Goal: Task Accomplishment & Management: Manage account settings

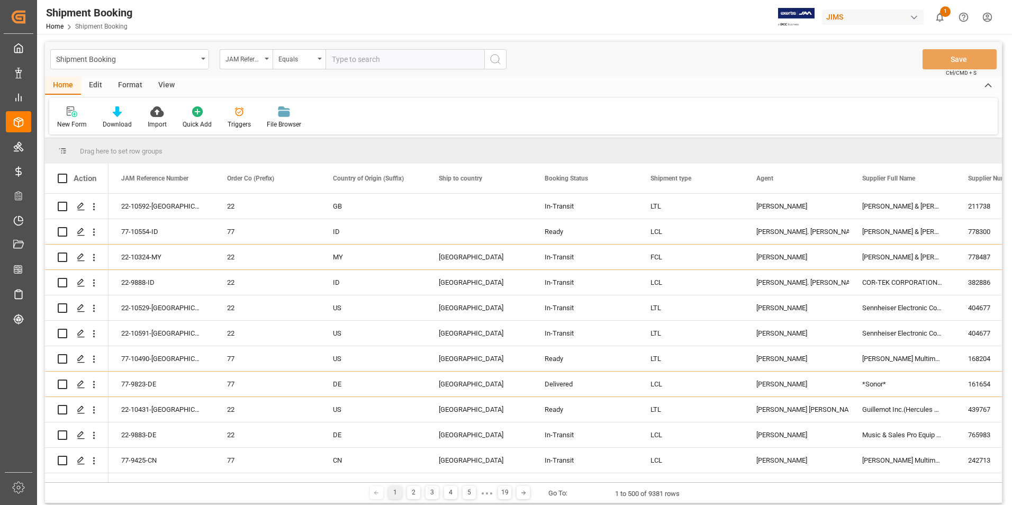
click at [357, 59] on input "text" at bounding box center [405, 59] width 159 height 20
type input "77-10570-[GEOGRAPHIC_DATA]"
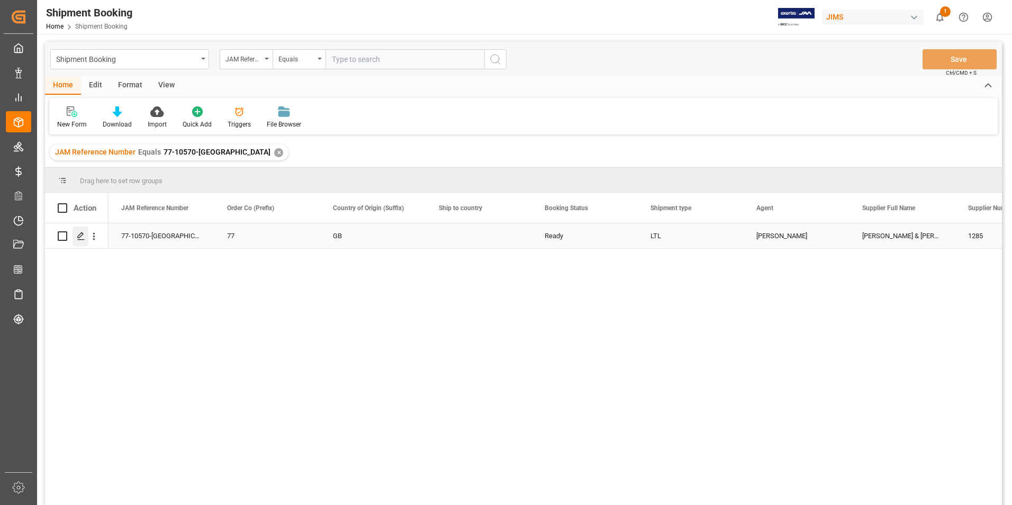
click at [80, 234] on icon "Press SPACE to select this row." at bounding box center [81, 236] width 8 height 8
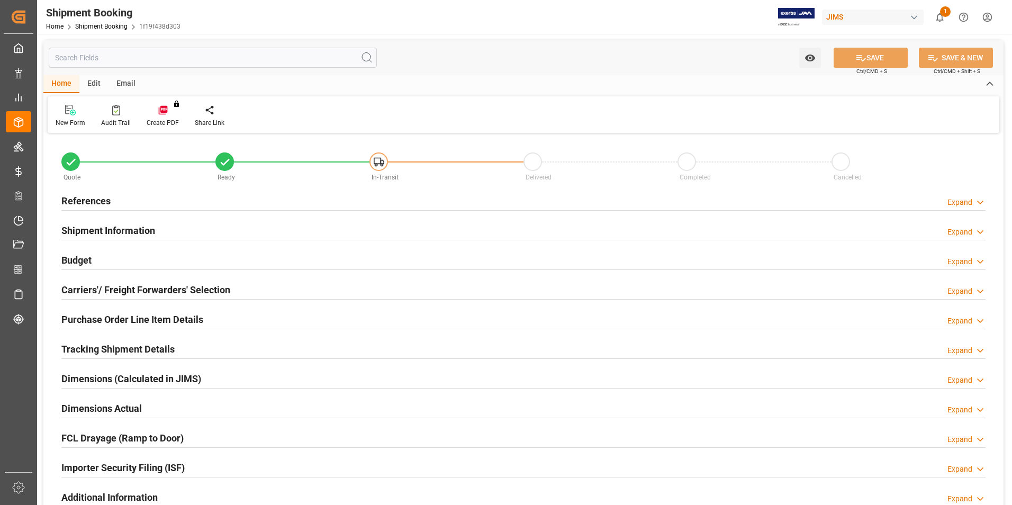
type input "29"
click at [116, 229] on h2 "Shipment Information" at bounding box center [108, 230] width 94 height 14
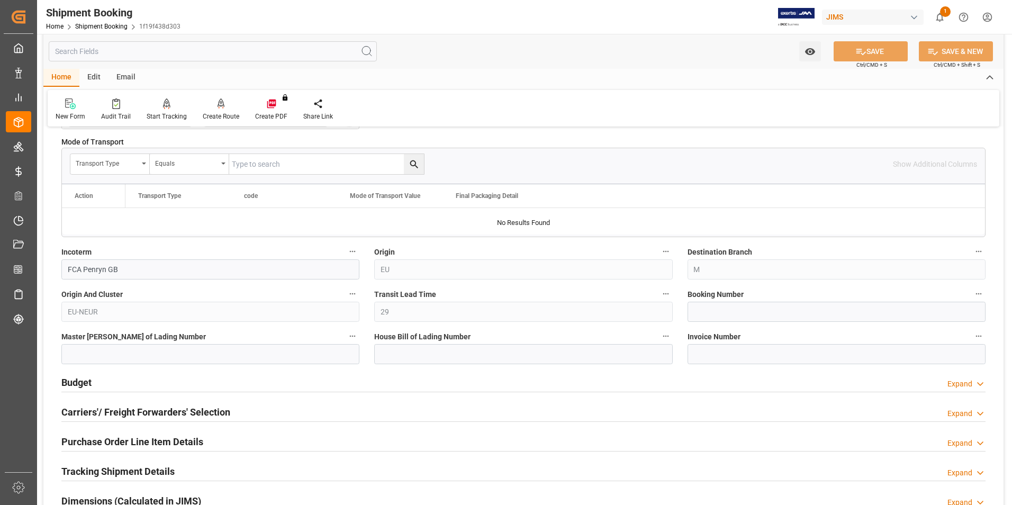
scroll to position [318, 0]
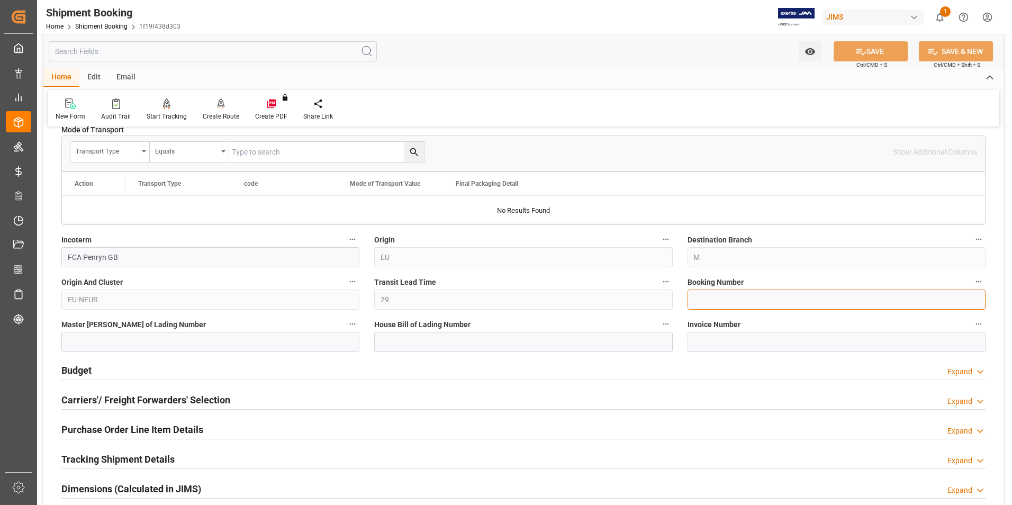
click at [734, 295] on input at bounding box center [837, 300] width 298 height 20
paste input "1ZR3934X6798705581"
type input "1ZR3934X6798705581"
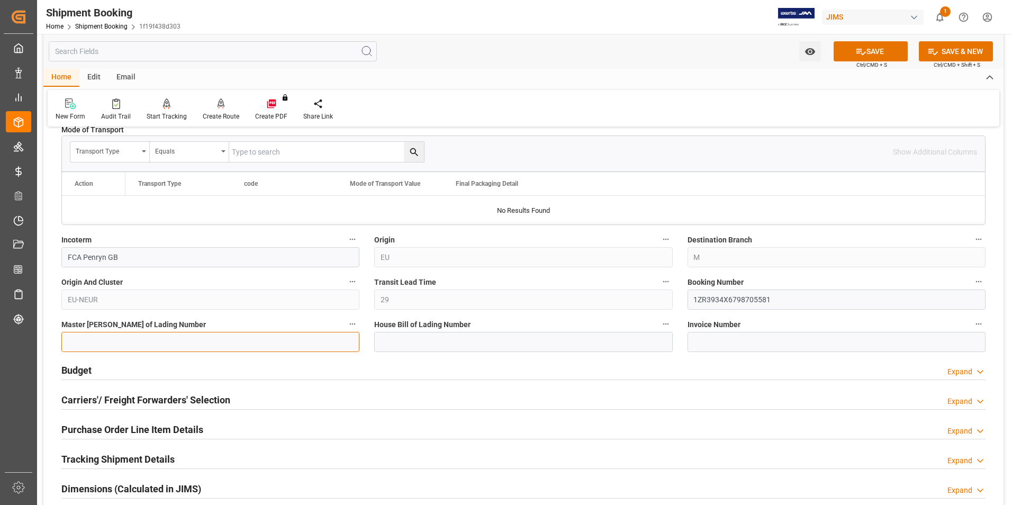
click at [173, 345] on input at bounding box center [210, 342] width 298 height 20
paste input "1ZR3934X6798705581"
type input "1ZR3934X6798705581"
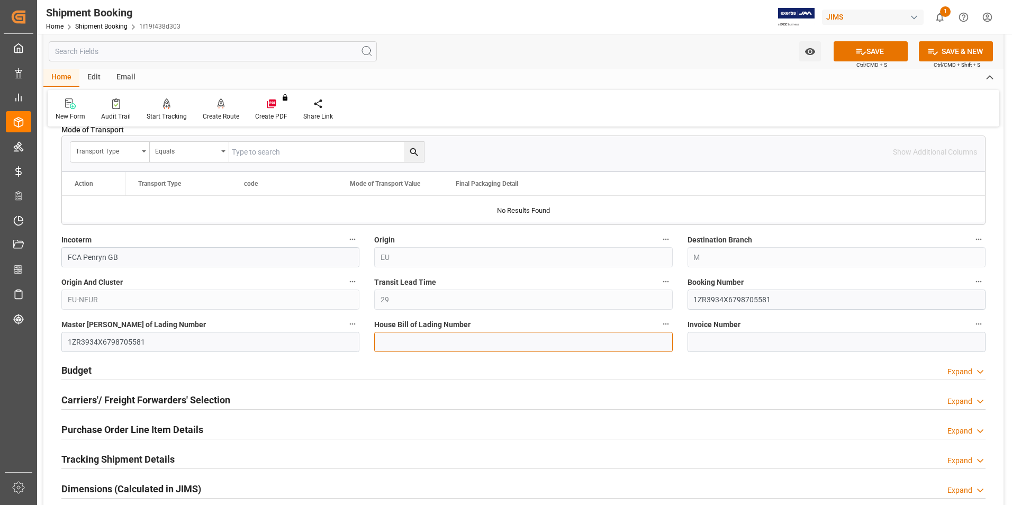
click at [411, 345] on input at bounding box center [523, 342] width 298 height 20
paste input "1ZR3934X6798705581"
type input "1ZR3934X6798705581"
click at [863, 46] on icon at bounding box center [860, 51] width 11 height 11
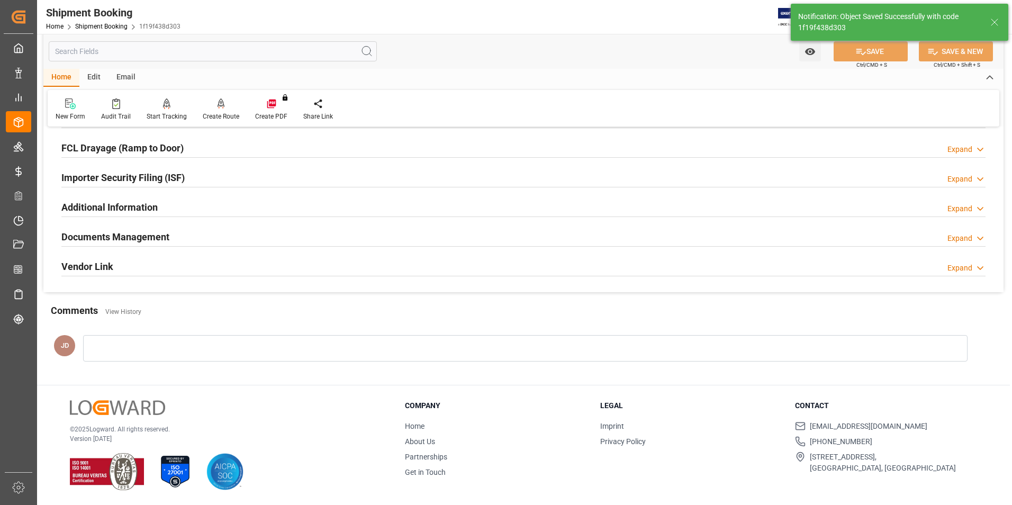
scroll to position [0, 0]
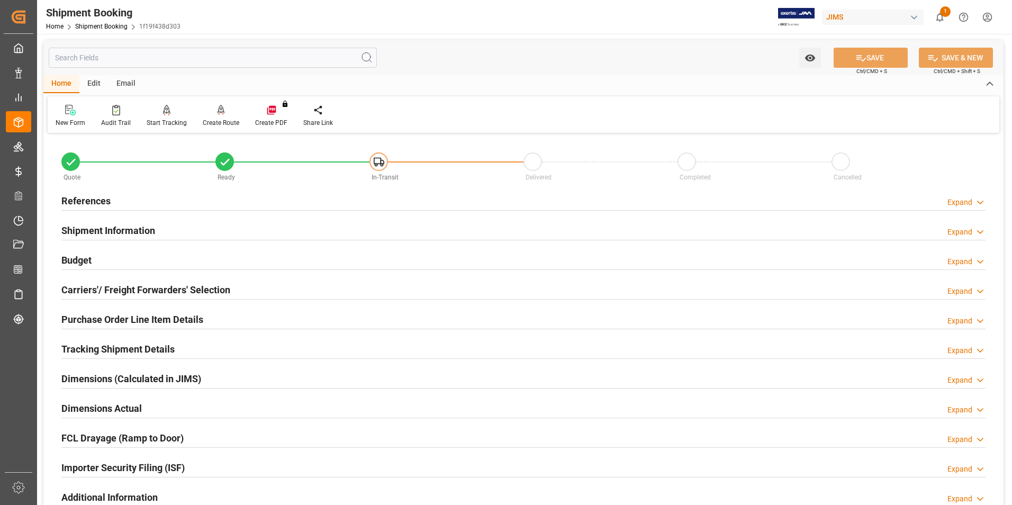
click at [72, 258] on h2 "Budget" at bounding box center [76, 260] width 30 height 14
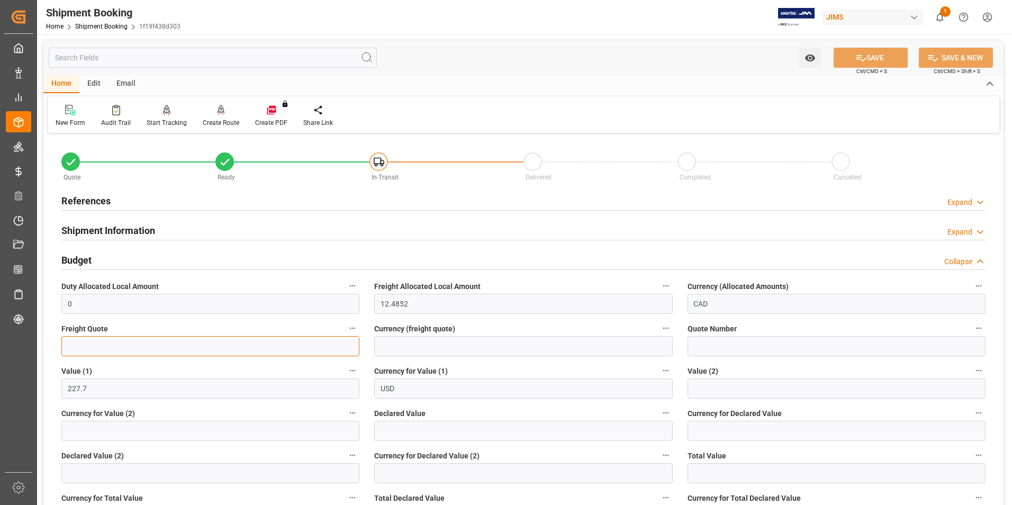
click at [128, 346] on input "text" at bounding box center [210, 346] width 298 height 20
type input "75"
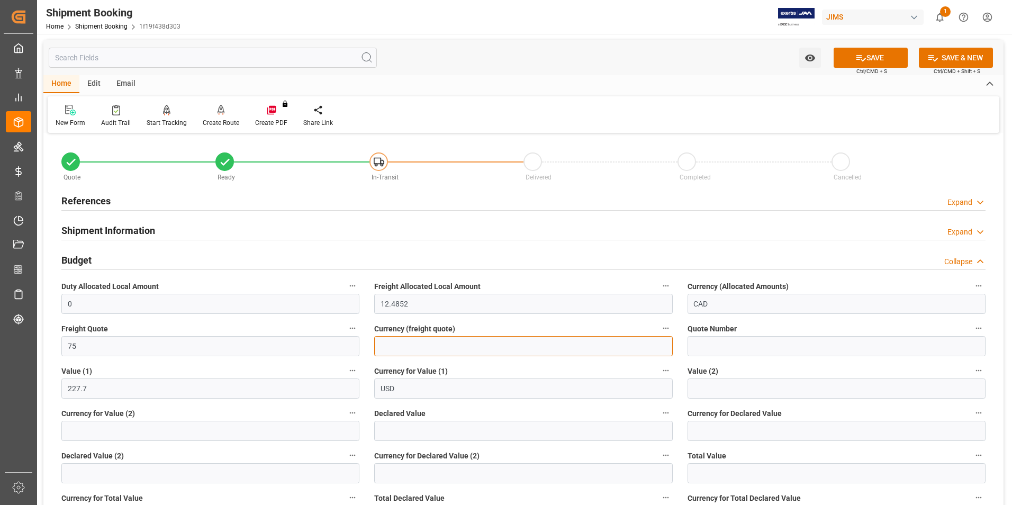
click at [429, 349] on input at bounding box center [523, 346] width 298 height 20
type input "cad"
click at [409, 432] on input "text" at bounding box center [523, 431] width 298 height 20
click at [440, 431] on input "text" at bounding box center [523, 431] width 298 height 20
type input "586.26"
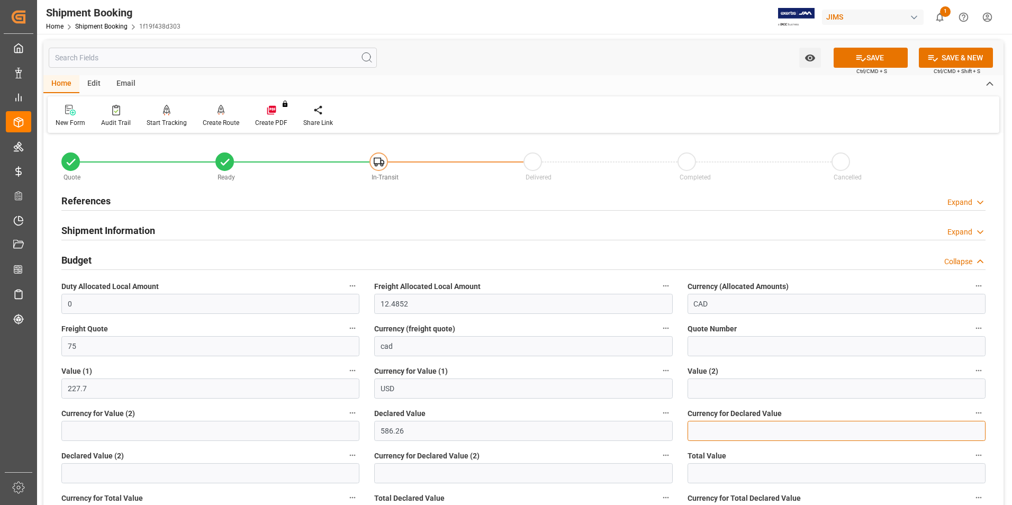
click at [728, 430] on input at bounding box center [837, 431] width 298 height 20
type input "usd"
click at [864, 57] on button "SAVE" at bounding box center [871, 58] width 74 height 20
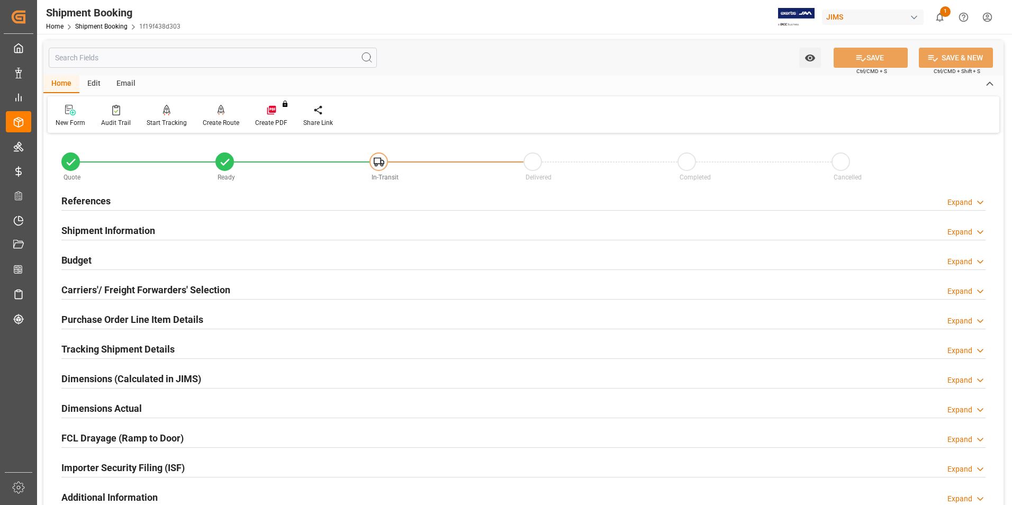
click at [87, 283] on h2 "Carriers'/ Freight Forwarders' Selection" at bounding box center [145, 290] width 169 height 14
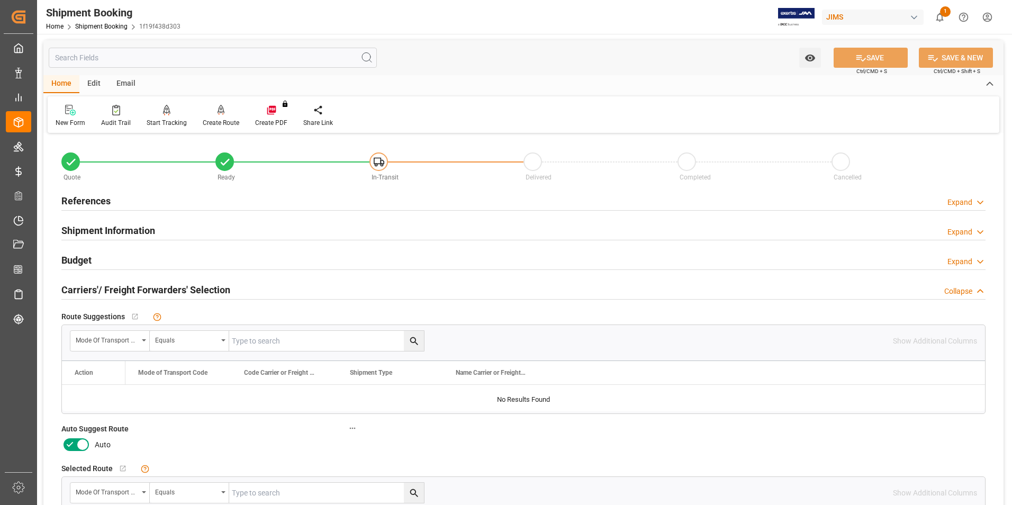
click at [71, 443] on icon at bounding box center [70, 444] width 6 height 5
click at [0, 0] on input "checkbox" at bounding box center [0, 0] width 0 height 0
click at [864, 60] on button "SAVE" at bounding box center [871, 58] width 74 height 20
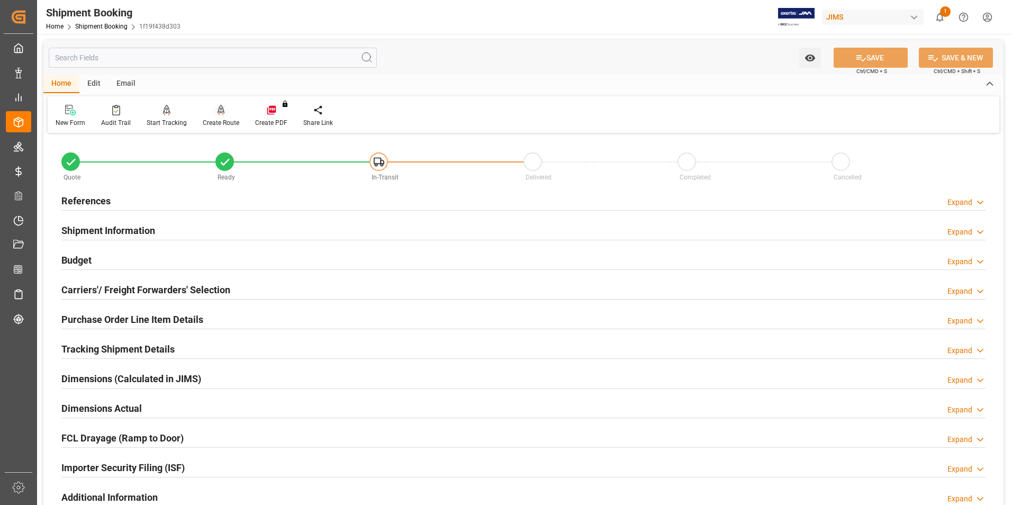
click at [211, 122] on div "Create Route" at bounding box center [221, 123] width 37 height 10
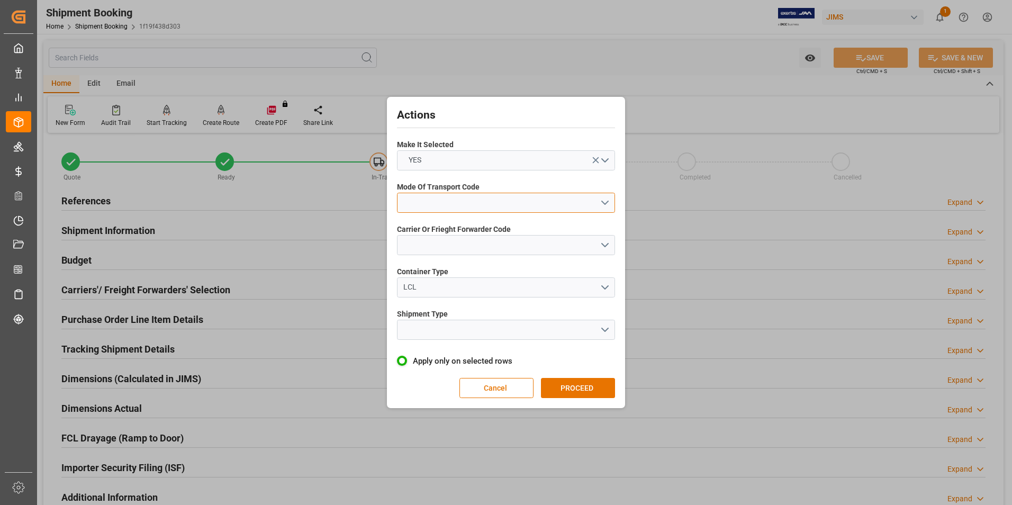
click at [468, 196] on button "open menu" at bounding box center [506, 203] width 218 height 20
click at [455, 224] on div "2- COURIER AIR" at bounding box center [505, 227] width 217 height 22
click at [467, 238] on button "open menu" at bounding box center [506, 245] width 218 height 20
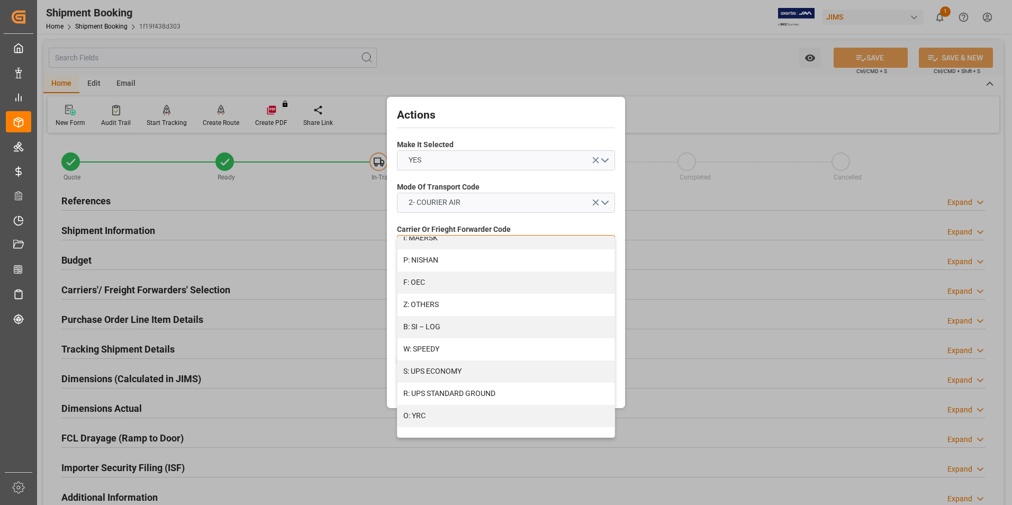
scroll to position [566, 0]
click at [448, 370] on div "S: UPS ECONOMY" at bounding box center [505, 371] width 217 height 22
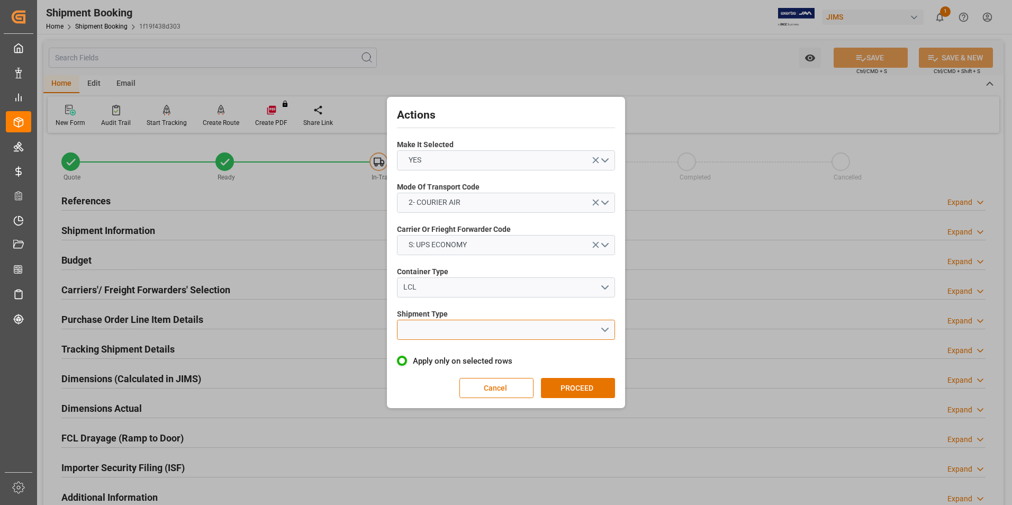
click at [448, 327] on button "open menu" at bounding box center [506, 330] width 218 height 20
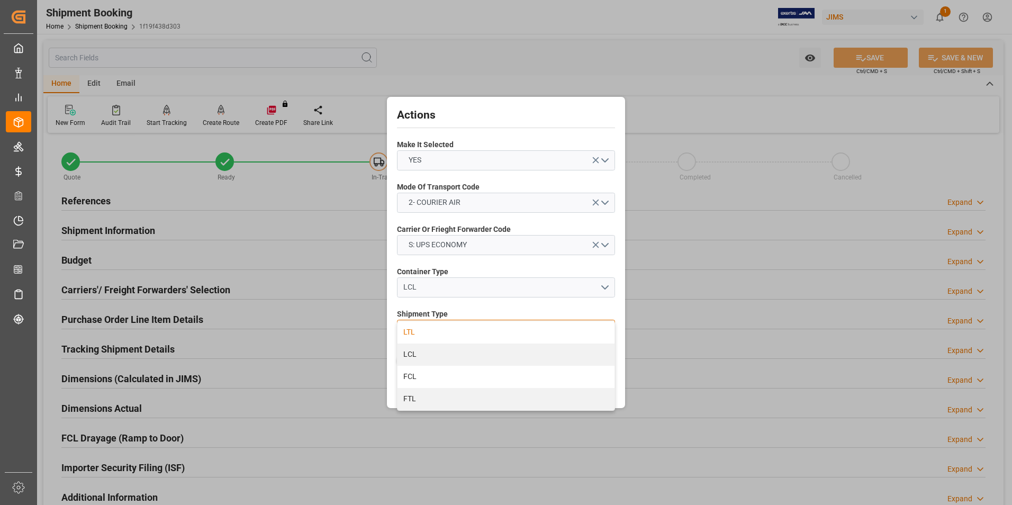
click at [437, 336] on div "LTL" at bounding box center [505, 332] width 217 height 22
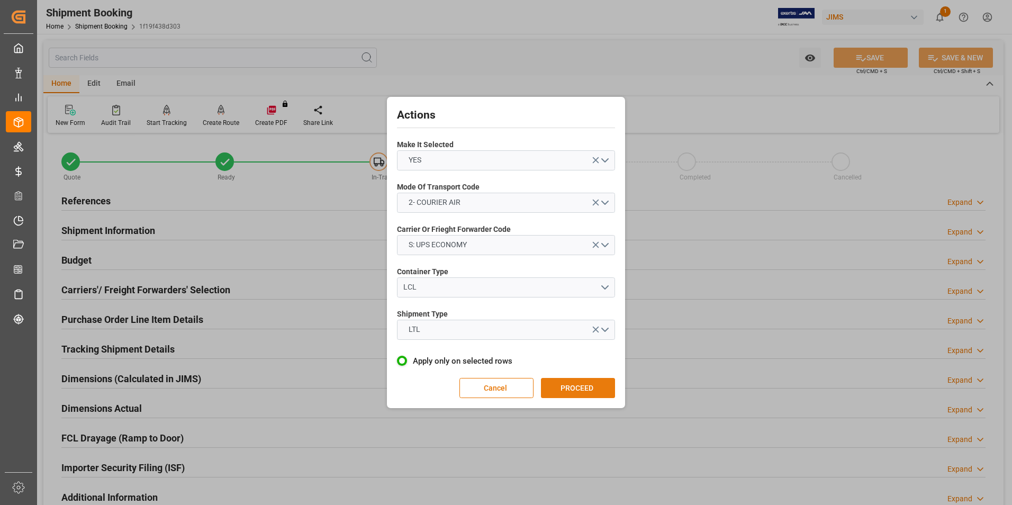
click at [584, 386] on button "PROCEED" at bounding box center [578, 388] width 74 height 20
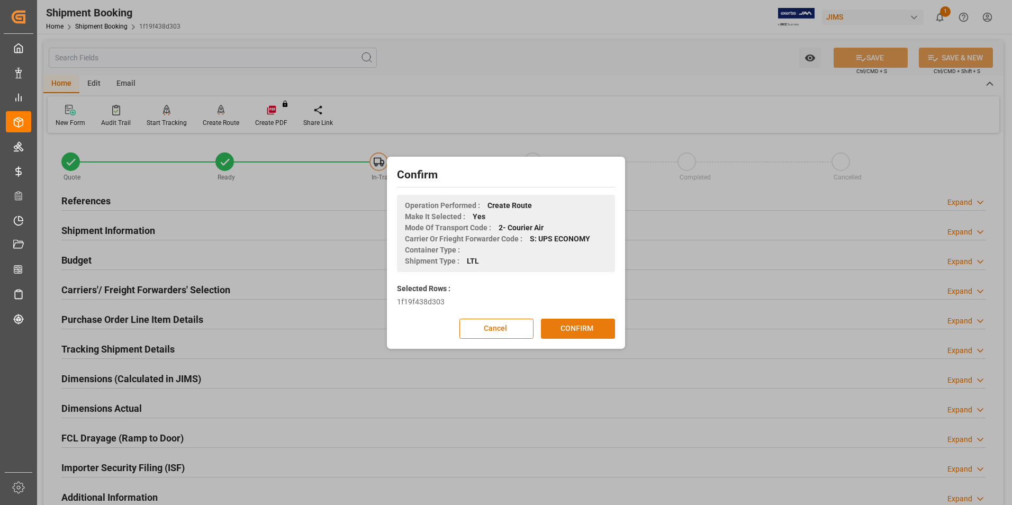
click at [583, 328] on button "CONFIRM" at bounding box center [578, 329] width 74 height 20
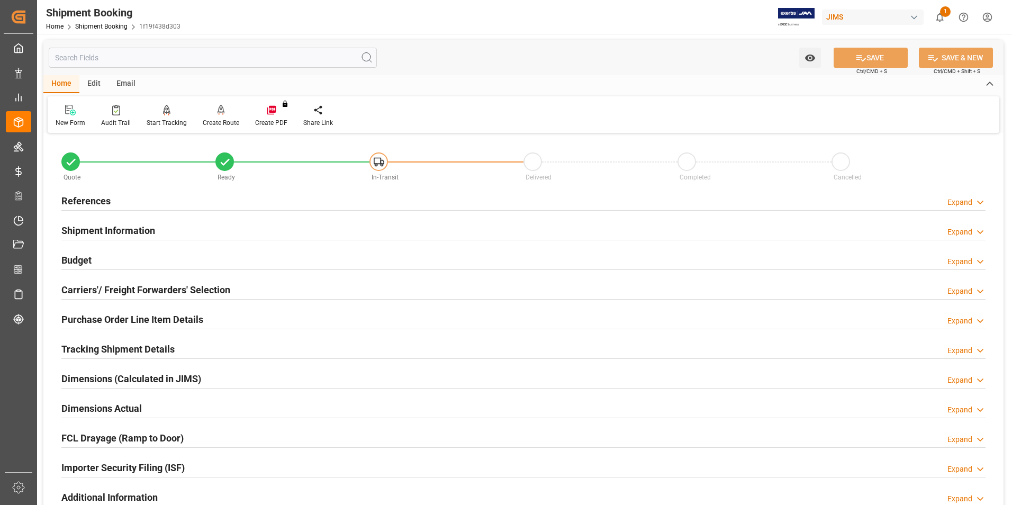
click at [96, 410] on h2 "Dimensions Actual" at bounding box center [101, 408] width 80 height 14
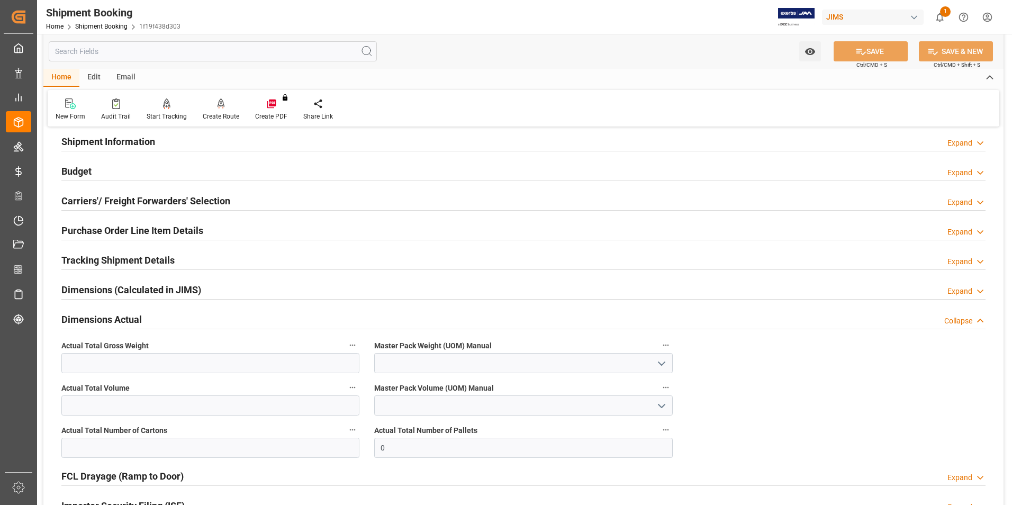
scroll to position [106, 0]
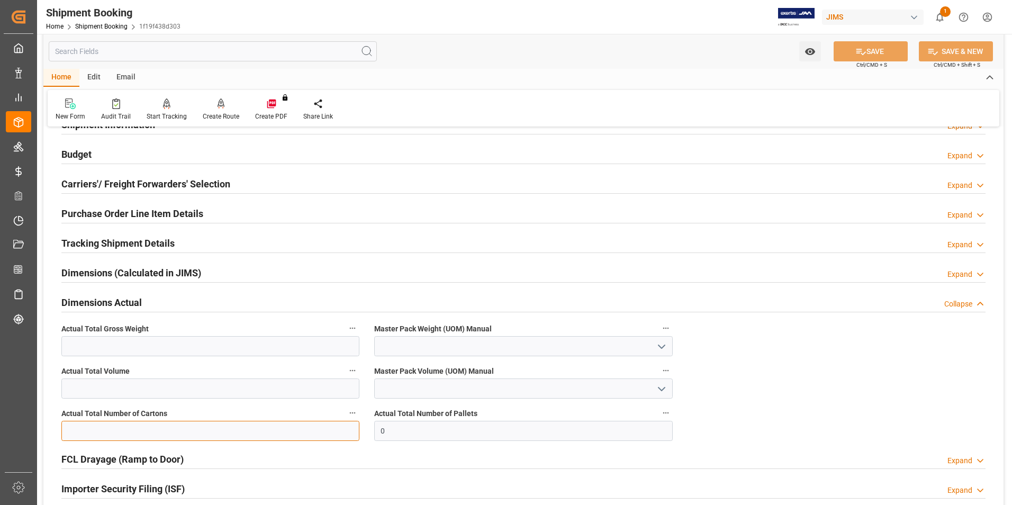
click at [131, 428] on input "text" at bounding box center [210, 431] width 298 height 20
type input "3"
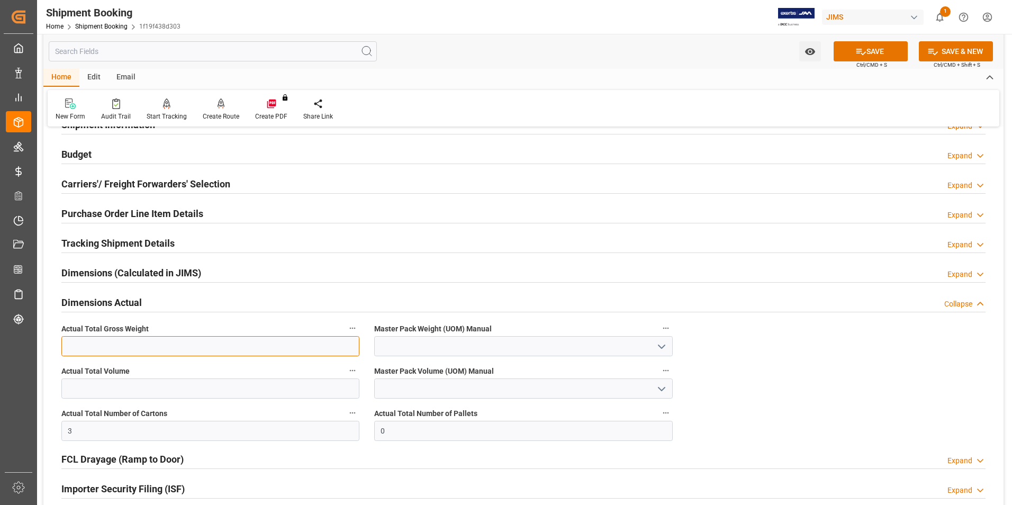
click at [85, 346] on input "text" at bounding box center [210, 346] width 298 height 20
type input "3.5"
click at [432, 343] on input at bounding box center [523, 346] width 298 height 20
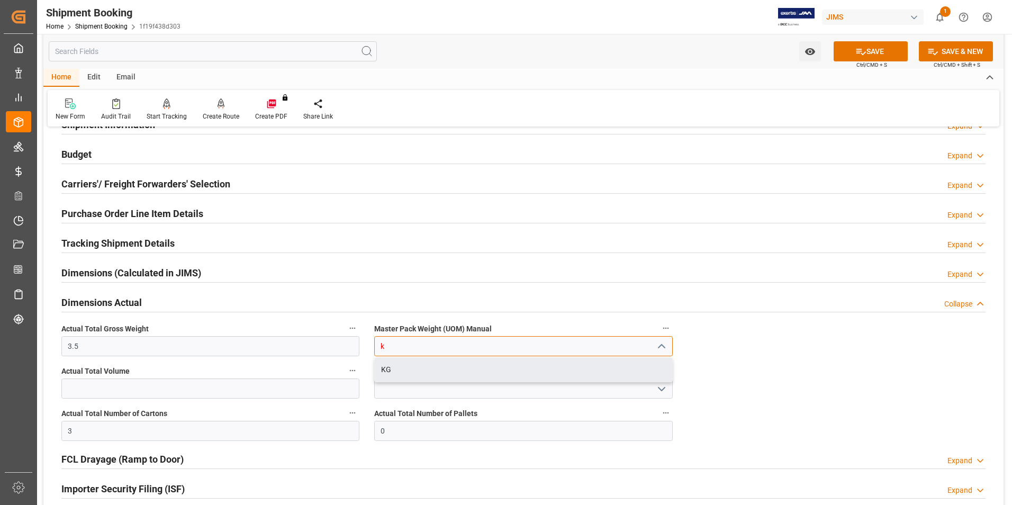
drag, startPoint x: 445, startPoint y: 374, endPoint x: 614, endPoint y: 290, distance: 188.9
click at [446, 373] on div "KG" at bounding box center [523, 370] width 297 height 24
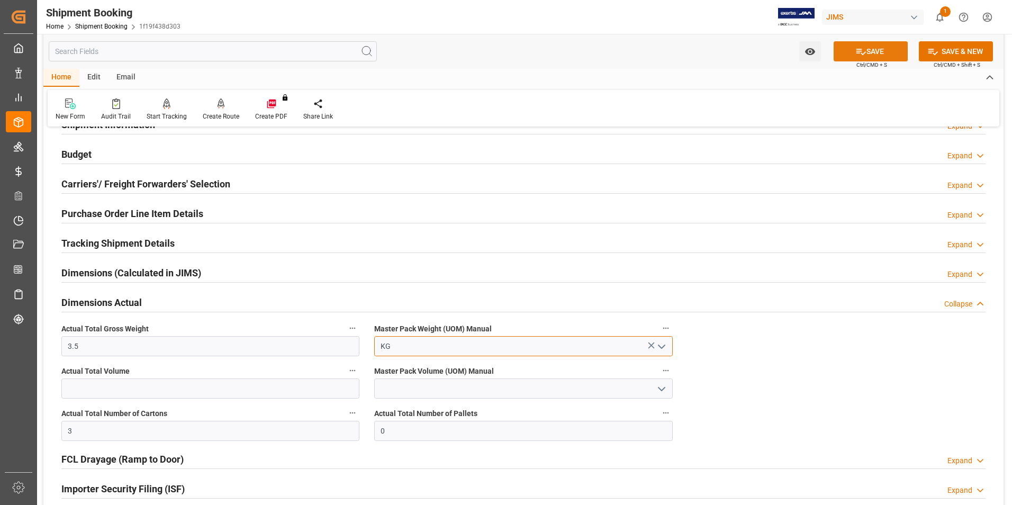
type input "KG"
click at [879, 51] on button "SAVE" at bounding box center [871, 51] width 74 height 20
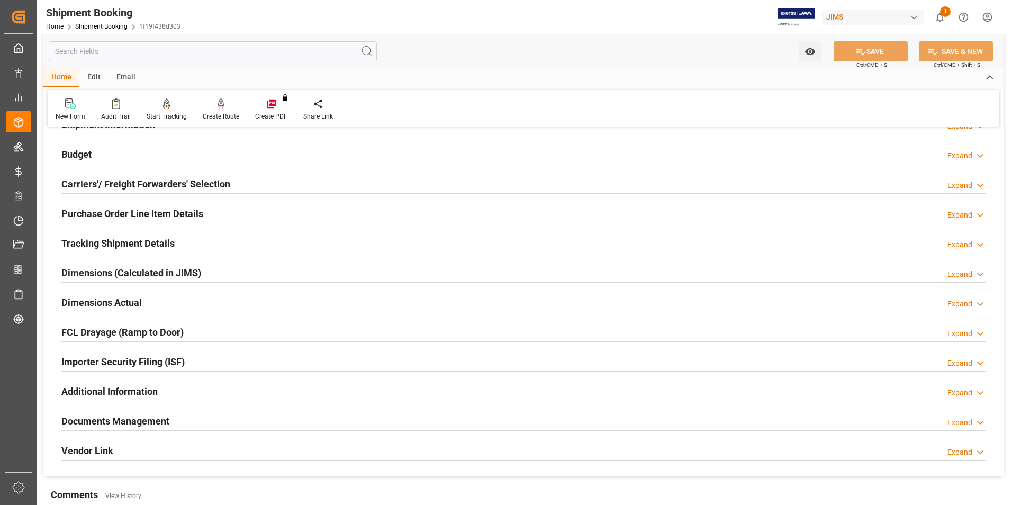
click at [100, 242] on h2 "Tracking Shipment Details" at bounding box center [117, 243] width 113 height 14
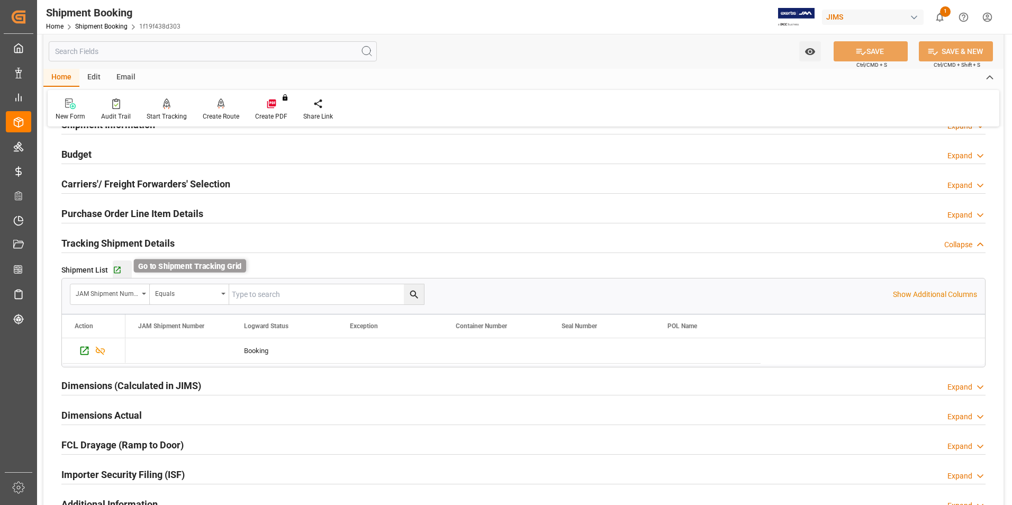
click at [120, 269] on icon "button" at bounding box center [117, 270] width 9 height 9
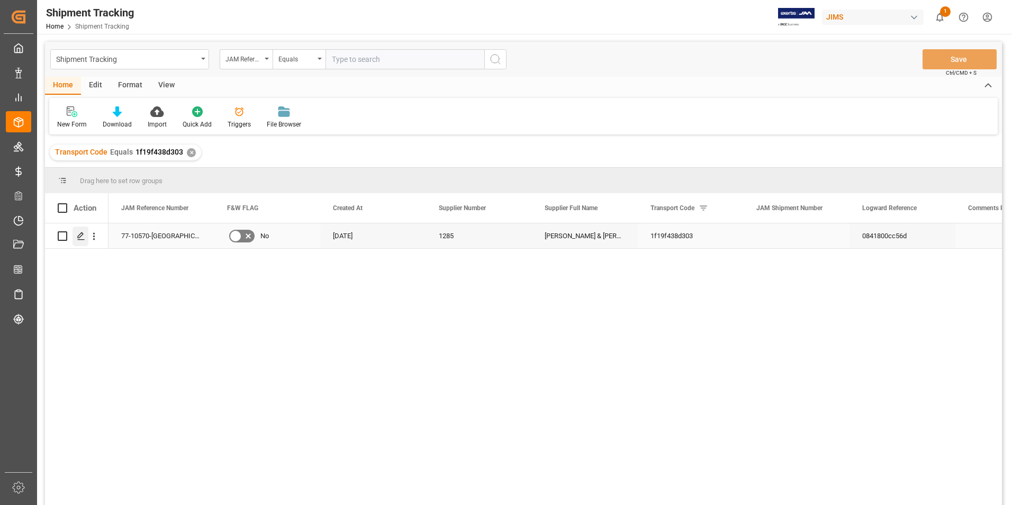
click at [79, 234] on icon "Press SPACE to select this row." at bounding box center [81, 236] width 8 height 8
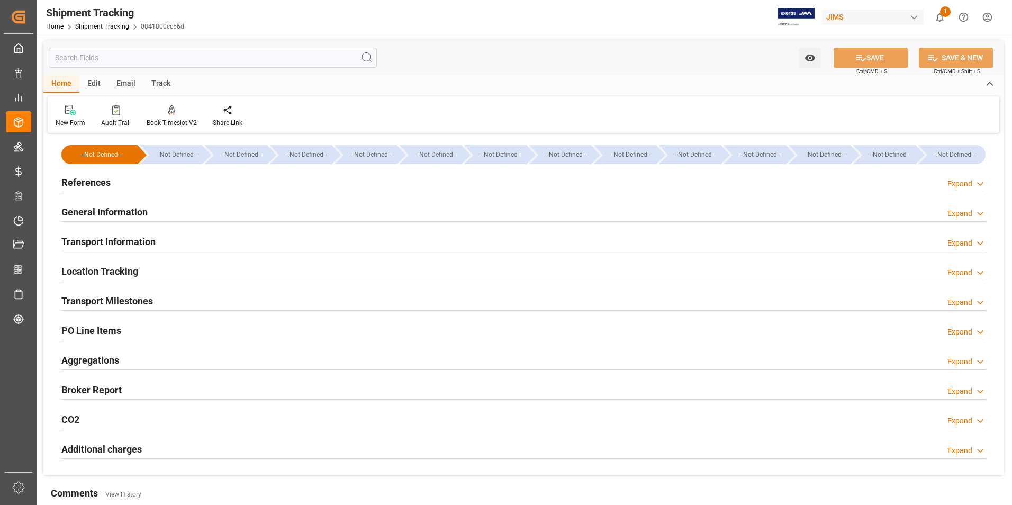
type input "[DATE]"
click at [85, 179] on h2 "References" at bounding box center [85, 182] width 49 height 14
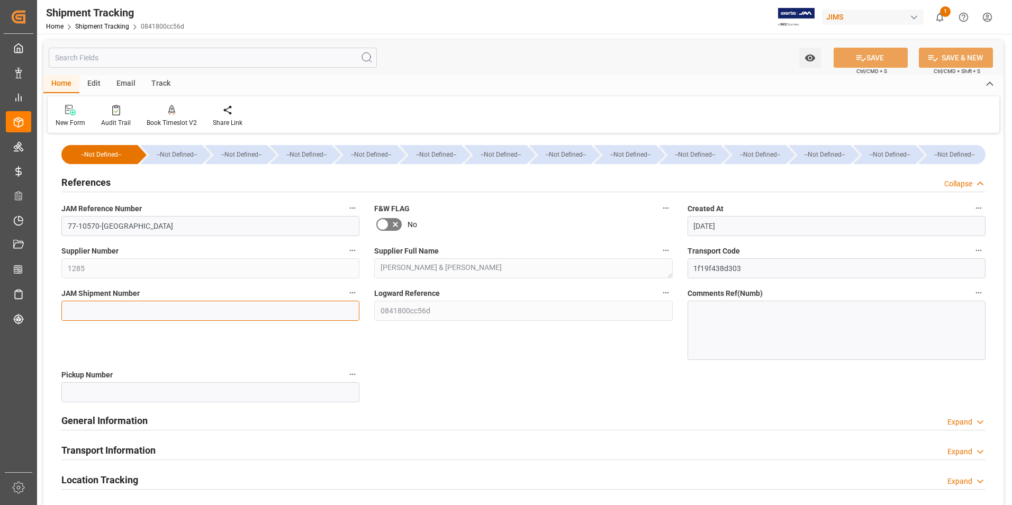
click at [138, 312] on input at bounding box center [210, 311] width 298 height 20
type input "72582"
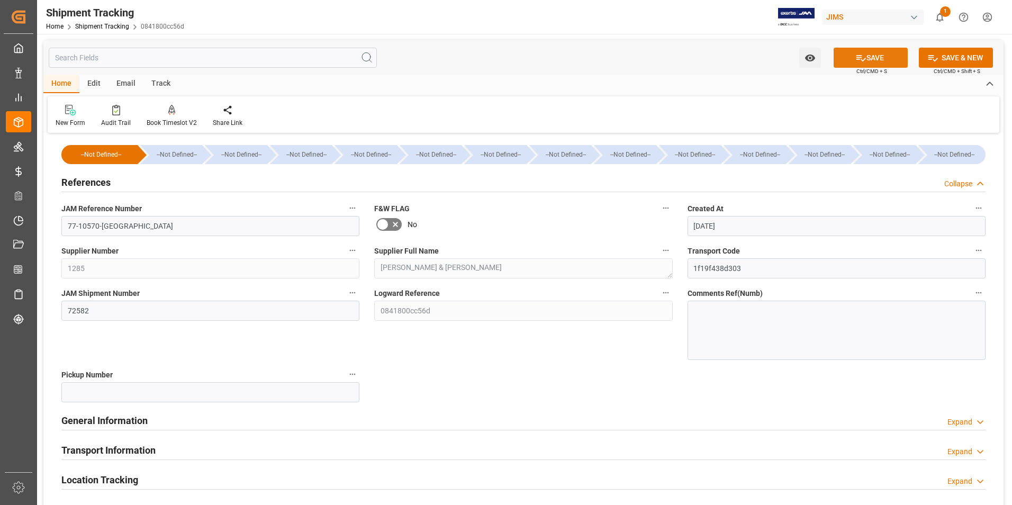
click at [856, 49] on button "SAVE" at bounding box center [871, 58] width 74 height 20
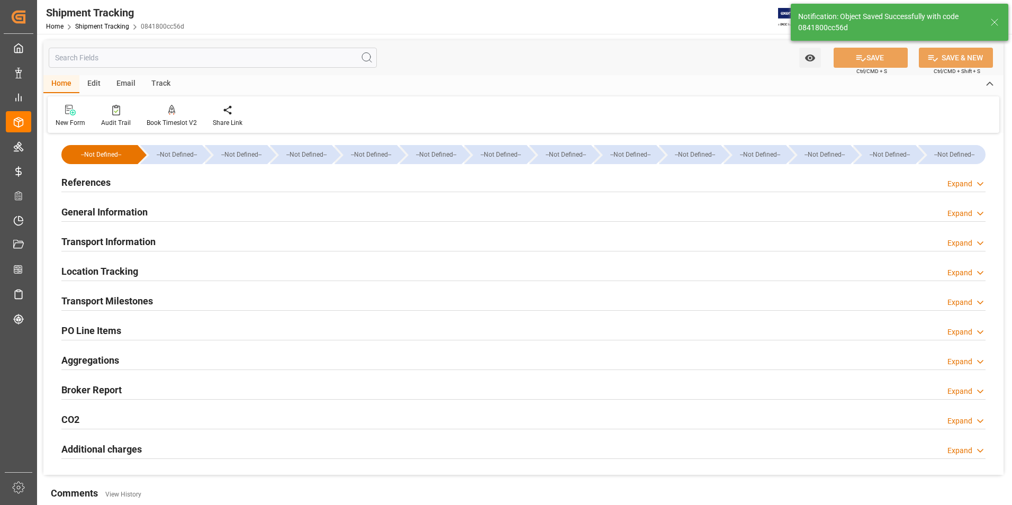
click at [120, 238] on h2 "Transport Information" at bounding box center [108, 241] width 94 height 14
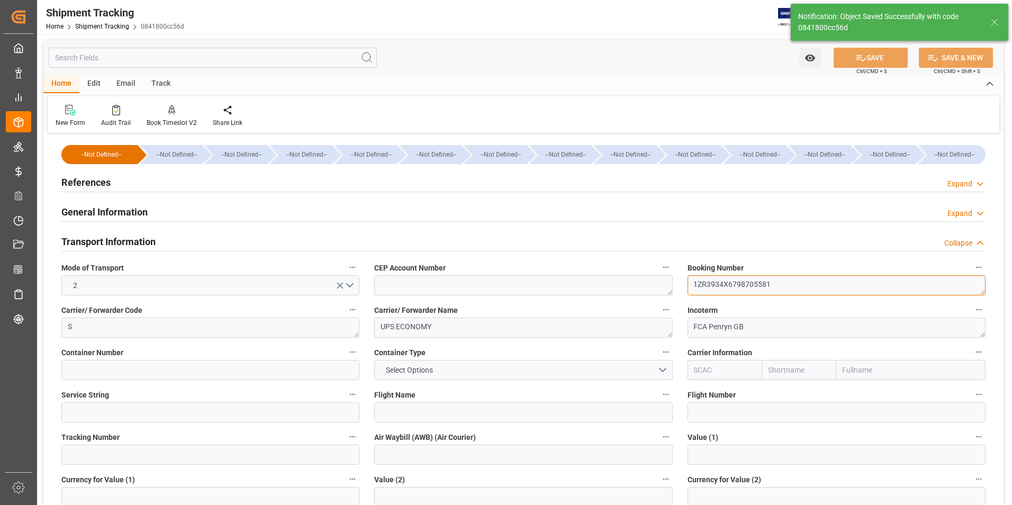
drag, startPoint x: 774, startPoint y: 286, endPoint x: 680, endPoint y: 281, distance: 93.8
click at [680, 281] on div "Booking Number 1ZR3934X6798705581" at bounding box center [836, 278] width 313 height 42
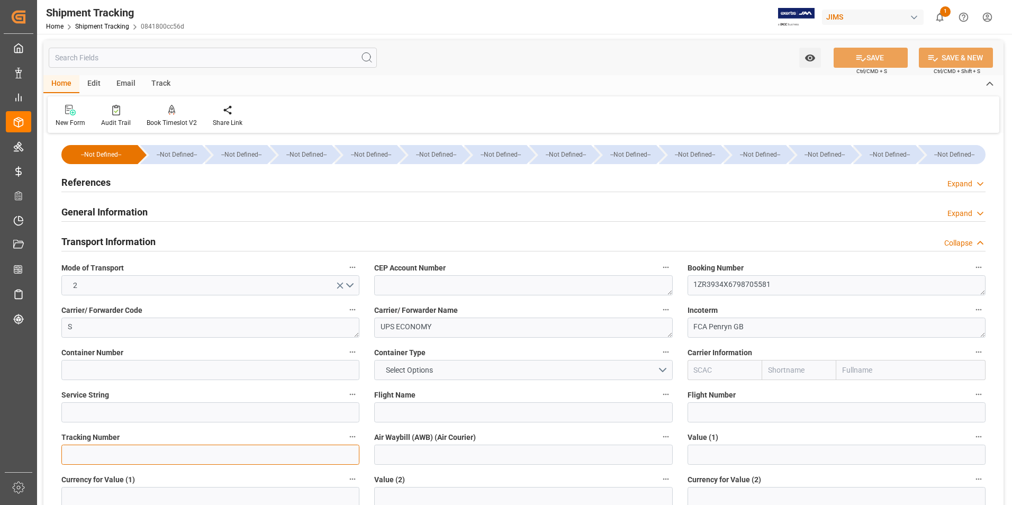
click at [159, 458] on input at bounding box center [210, 455] width 298 height 20
paste input "1ZR3934X6798705581"
type input "1ZR3934X6798705581"
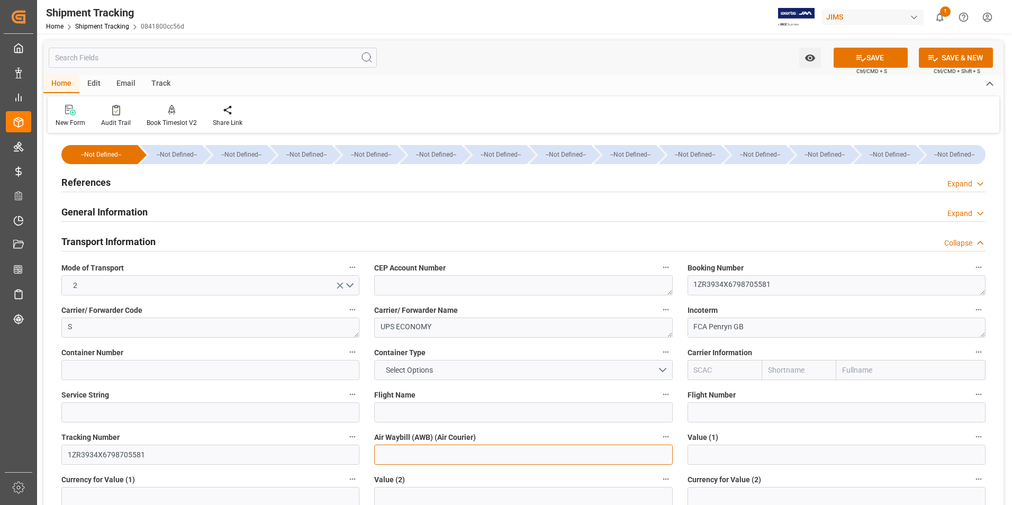
click at [437, 462] on input at bounding box center [523, 455] width 298 height 20
paste input "1ZR3934X6798705581"
type input "1ZR3934X6798705581"
click at [866, 56] on button "SAVE" at bounding box center [871, 58] width 74 height 20
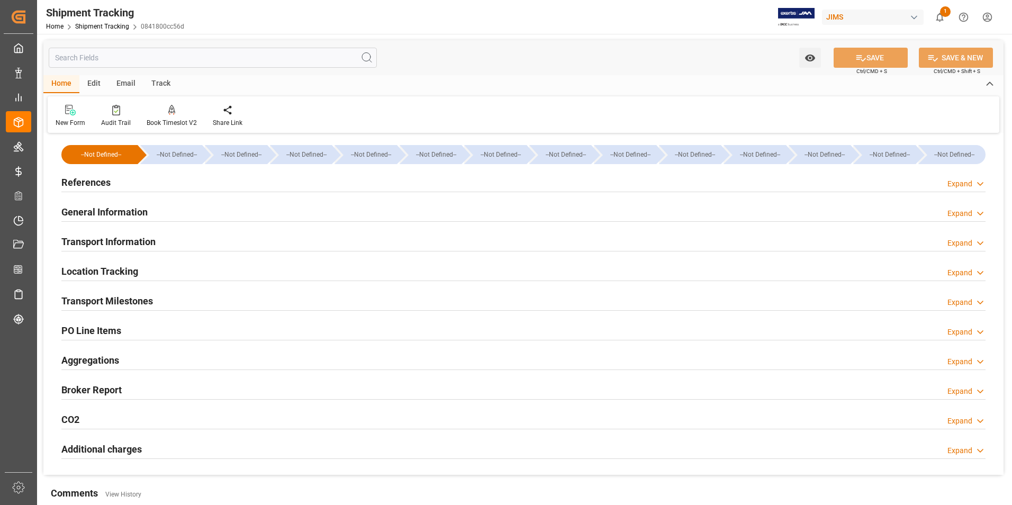
click at [99, 301] on h2 "Transport Milestones" at bounding box center [107, 301] width 92 height 14
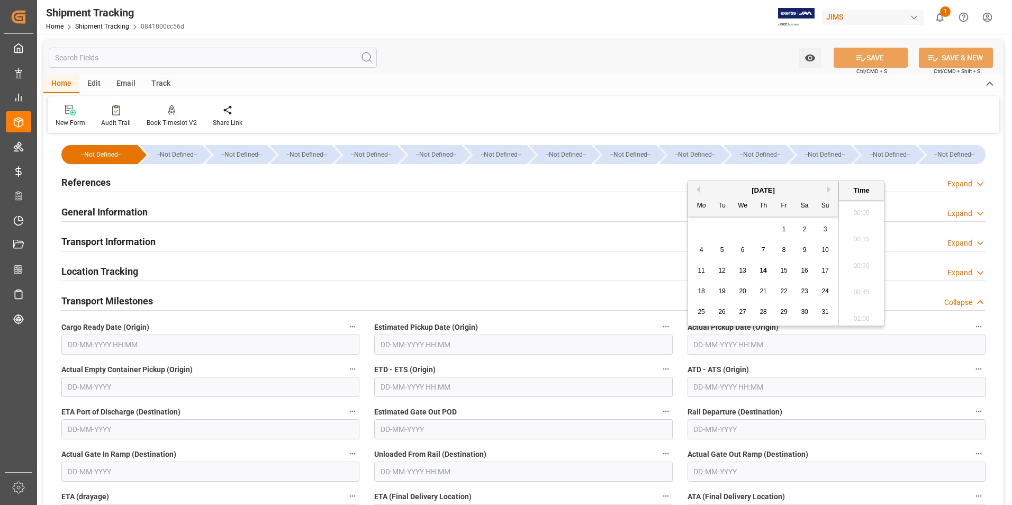
click at [740, 341] on input "text" at bounding box center [837, 345] width 298 height 20
click at [763, 271] on span "14" at bounding box center [763, 270] width 7 height 7
type input "14-08-2025 00:00"
click at [437, 384] on input "text" at bounding box center [523, 387] width 298 height 20
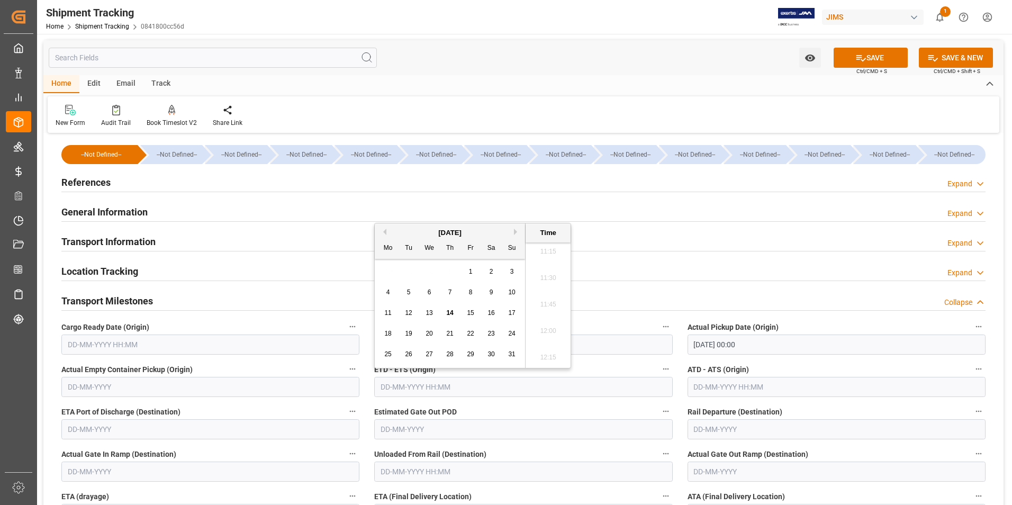
type input "14-08-2025 00:00"
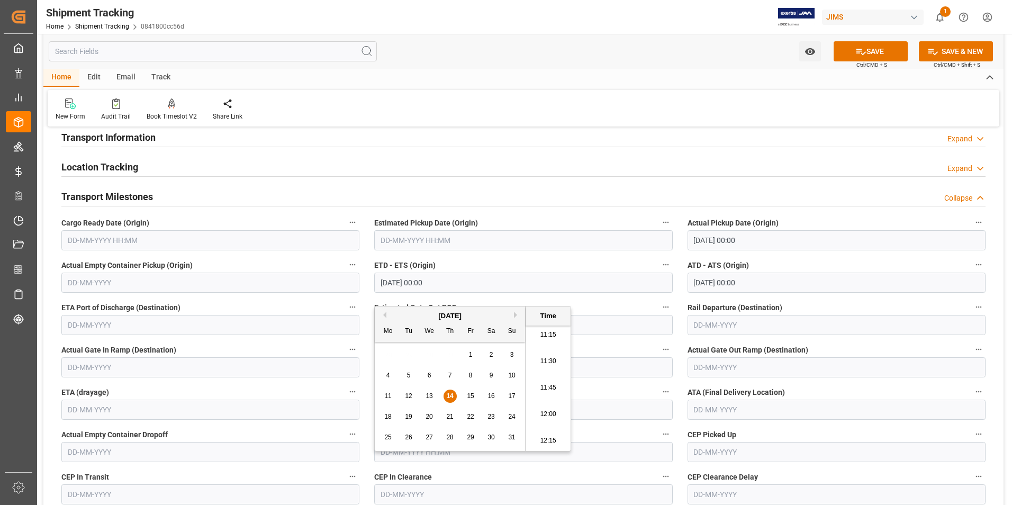
scroll to position [106, 0]
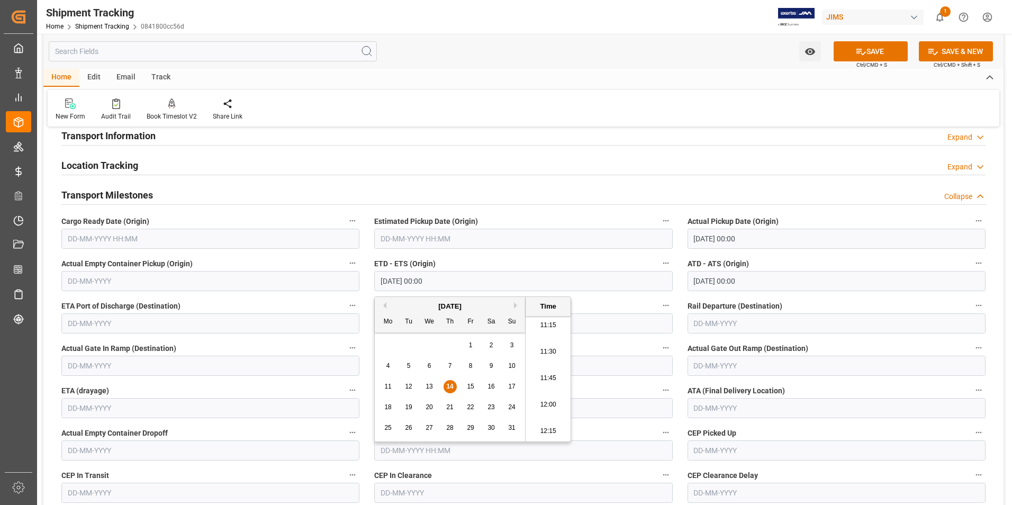
click at [496, 149] on div "Transport Information Expand" at bounding box center [523, 136] width 939 height 30
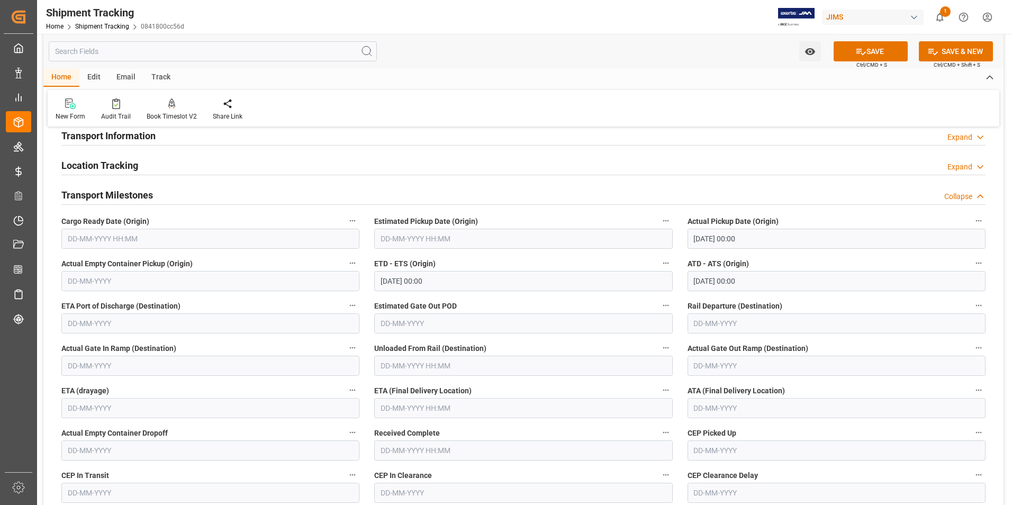
click at [426, 405] on input "text" at bounding box center [523, 408] width 298 height 20
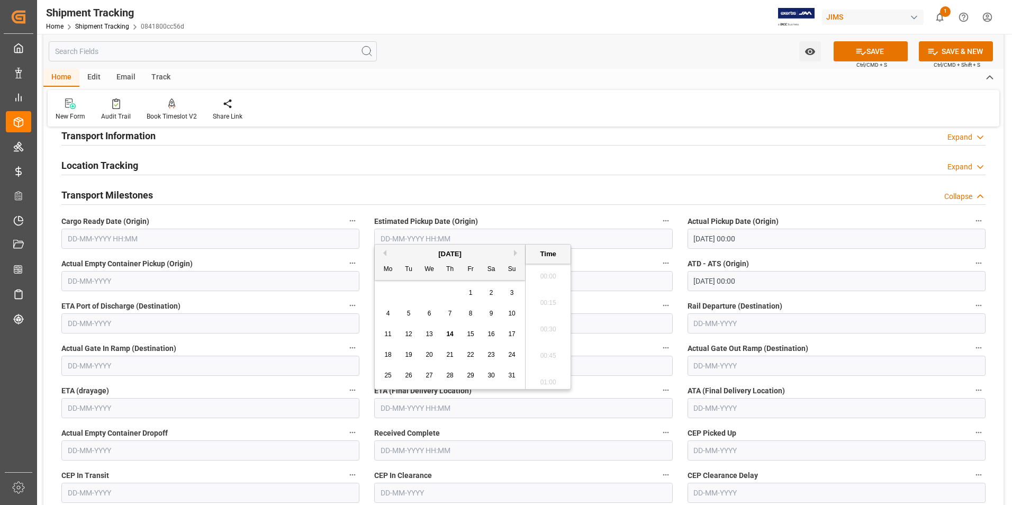
scroll to position [1195, 0]
click at [383, 295] on div "28 29 30 31 1 2 3" at bounding box center [450, 293] width 144 height 21
click at [453, 356] on span "21" at bounding box center [449, 354] width 7 height 7
type input "21-08-2025 00:00"
click at [874, 55] on button "SAVE" at bounding box center [871, 51] width 74 height 20
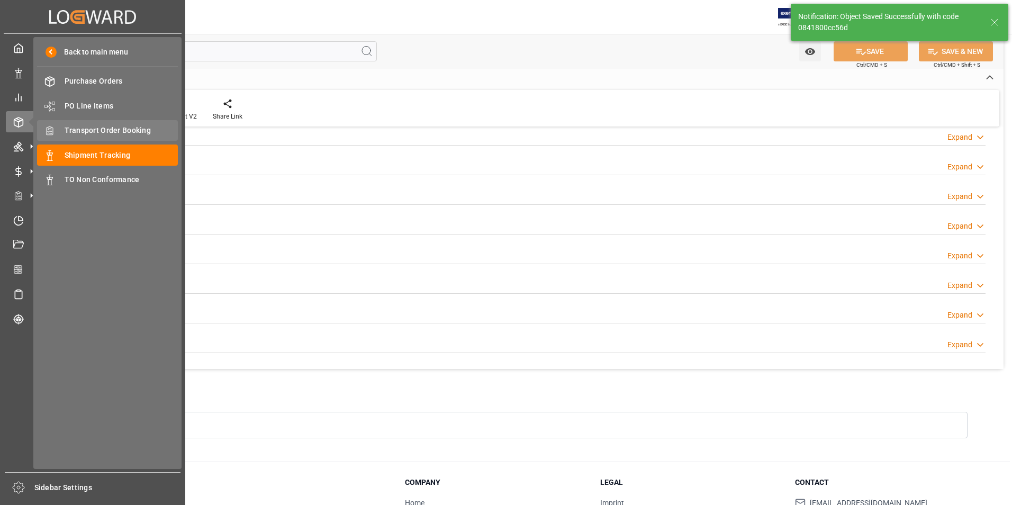
click at [131, 130] on span "Transport Order Booking" at bounding box center [122, 130] width 114 height 11
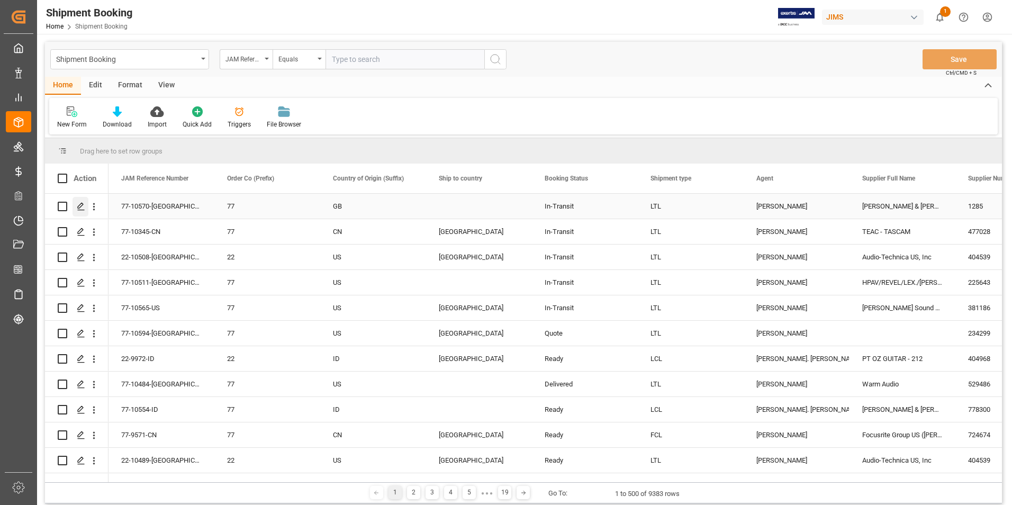
click at [83, 202] on icon "Press SPACE to select this row." at bounding box center [81, 206] width 8 height 8
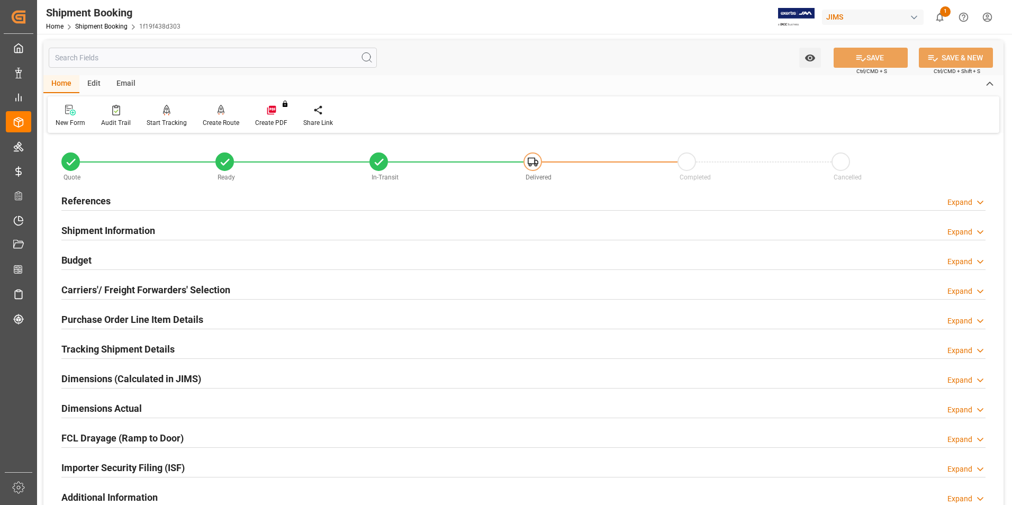
click at [83, 257] on h2 "Budget" at bounding box center [76, 260] width 30 height 14
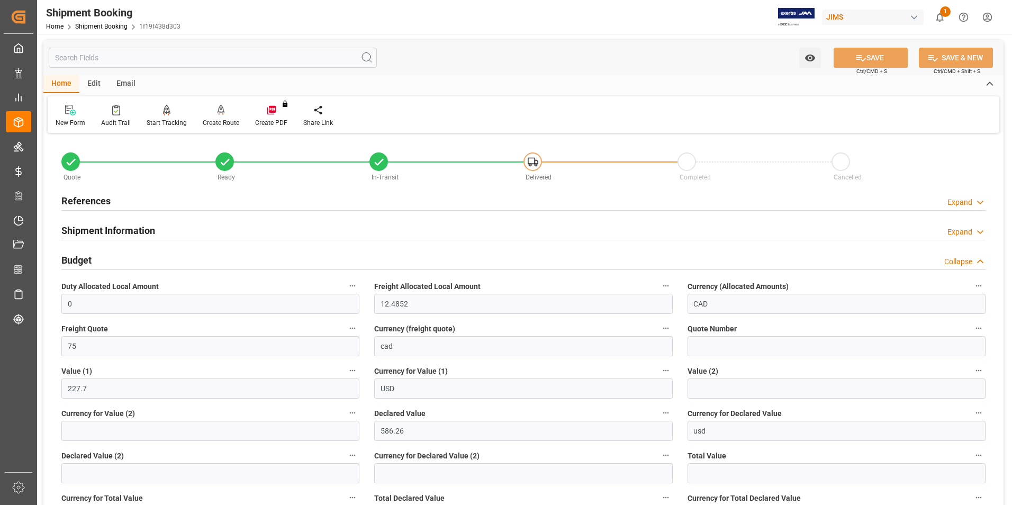
click at [83, 257] on h2 "Budget" at bounding box center [76, 260] width 30 height 14
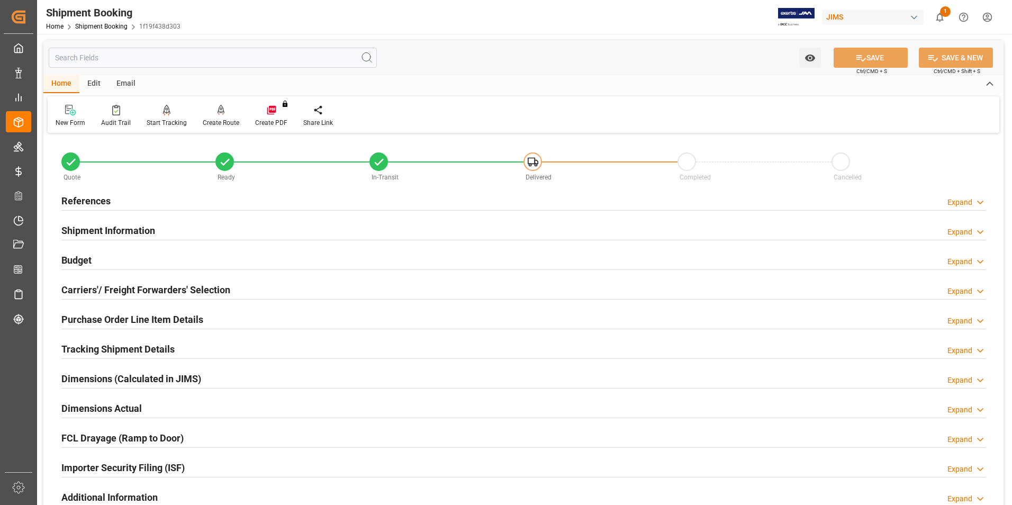
click at [78, 258] on h2 "Budget" at bounding box center [76, 260] width 30 height 14
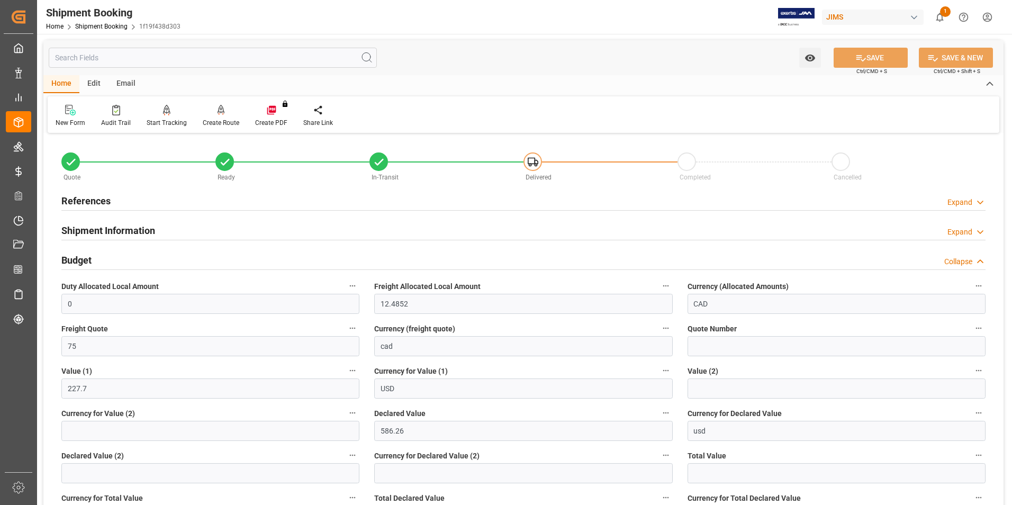
click at [80, 257] on h2 "Budget" at bounding box center [76, 260] width 30 height 14
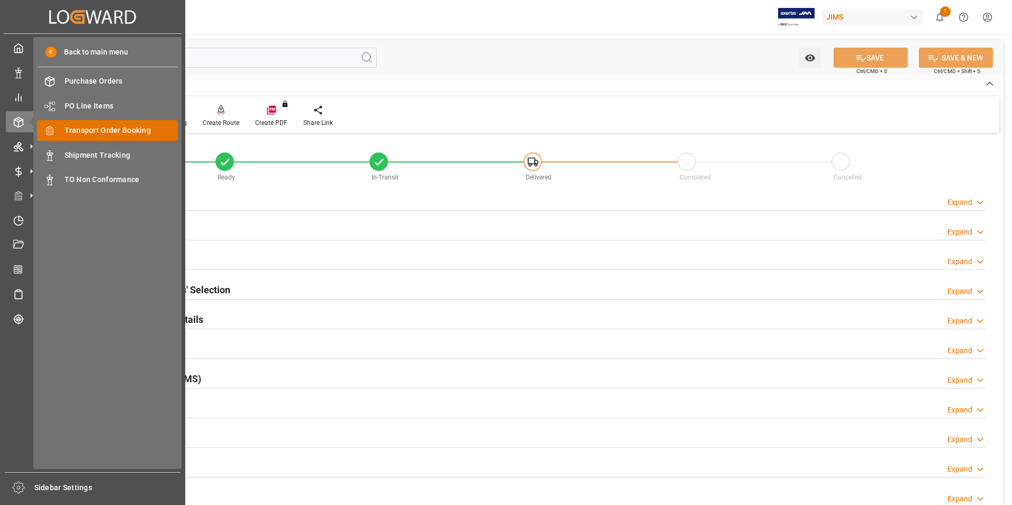
click at [109, 129] on span "Transport Order Booking" at bounding box center [122, 130] width 114 height 11
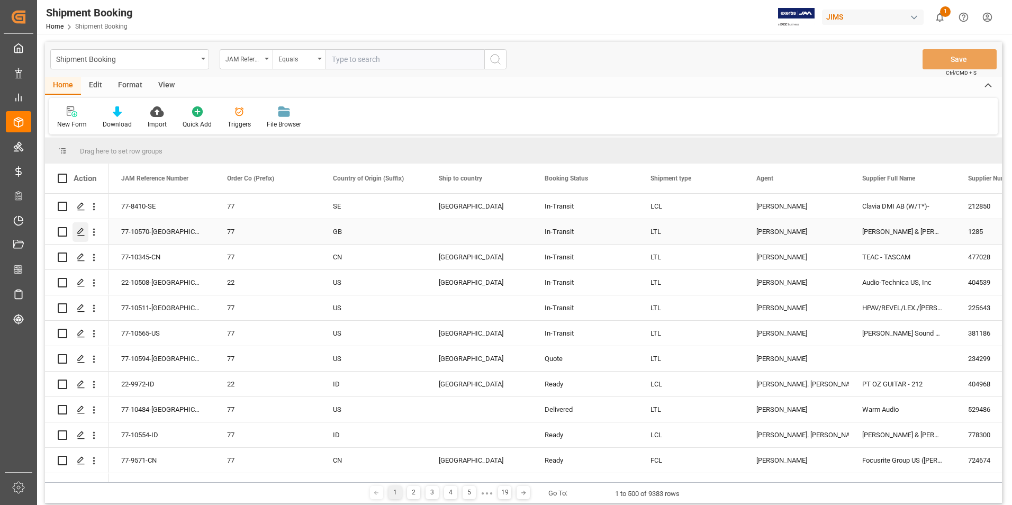
click at [82, 229] on polygon "Press SPACE to select this row." at bounding box center [80, 231] width 5 height 5
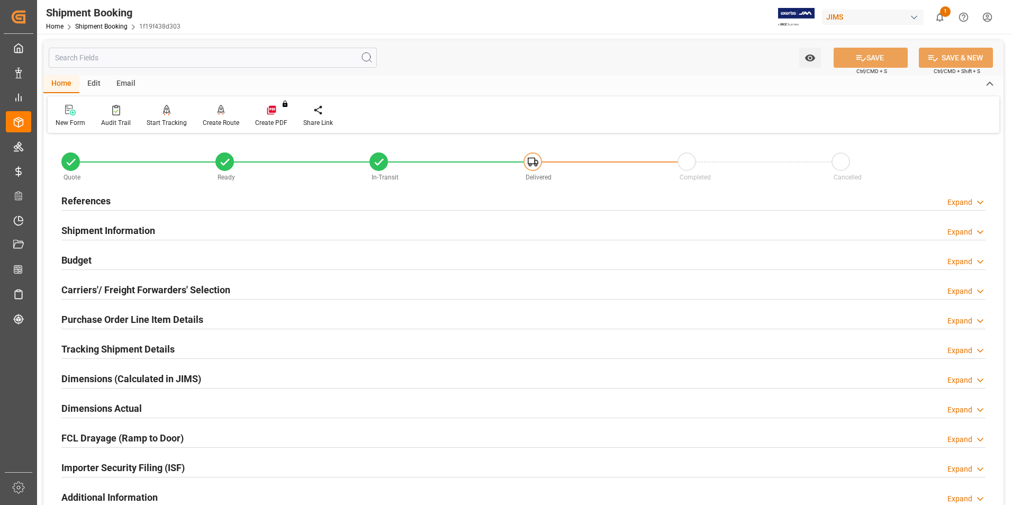
click at [80, 256] on h2 "Budget" at bounding box center [76, 260] width 30 height 14
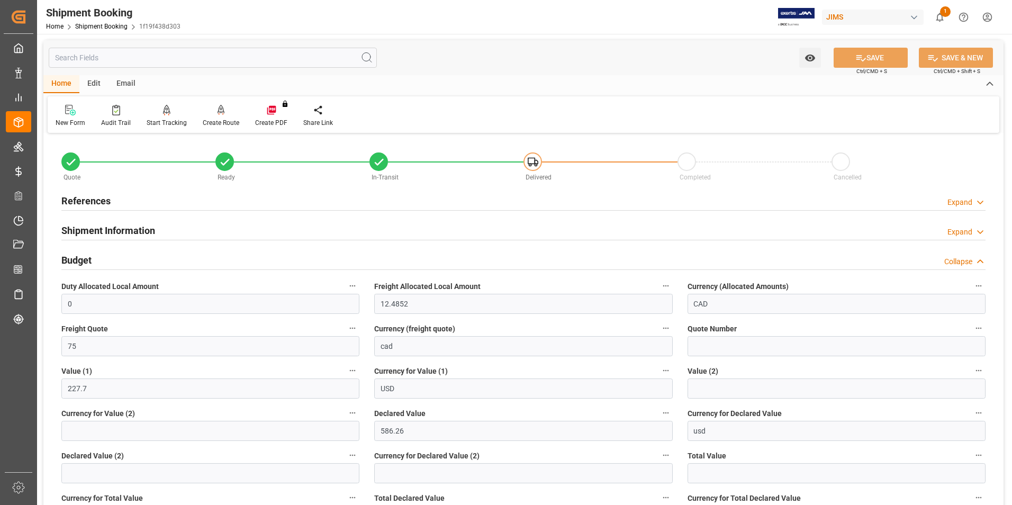
click at [80, 256] on h2 "Budget" at bounding box center [76, 260] width 30 height 14
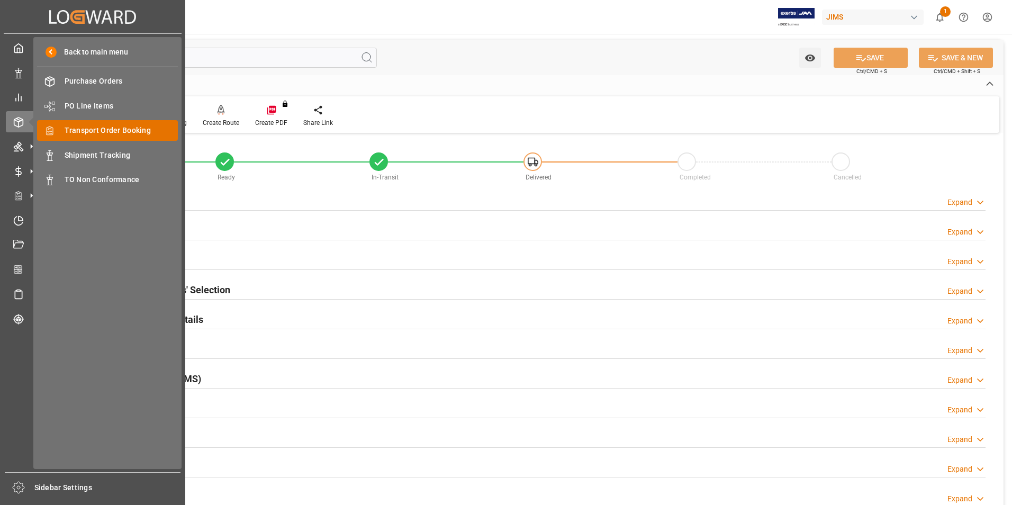
click at [132, 129] on span "Transport Order Booking" at bounding box center [122, 130] width 114 height 11
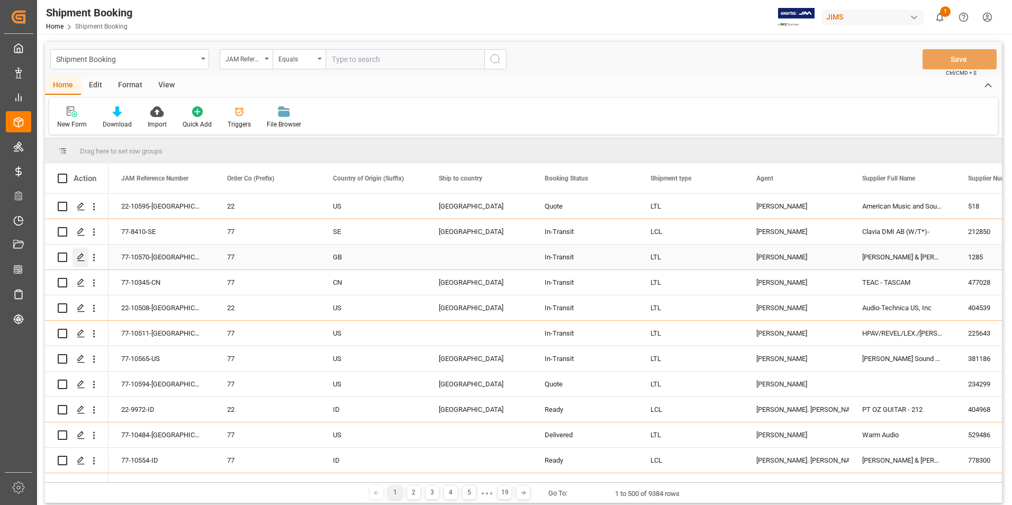
click at [76, 257] on div "Press SPACE to select this row." at bounding box center [81, 258] width 16 height 20
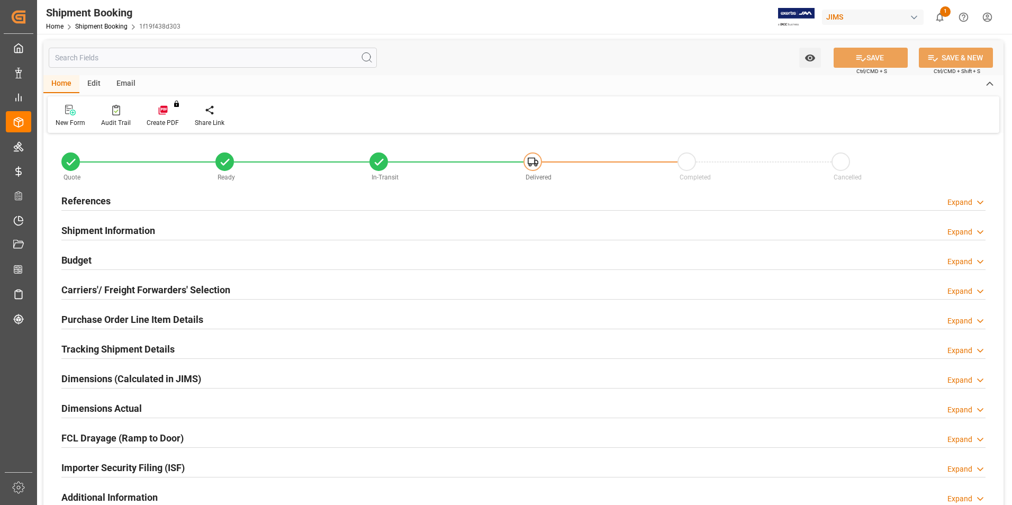
type input "0"
type input "32.2456"
type input "75"
type input "586.26"
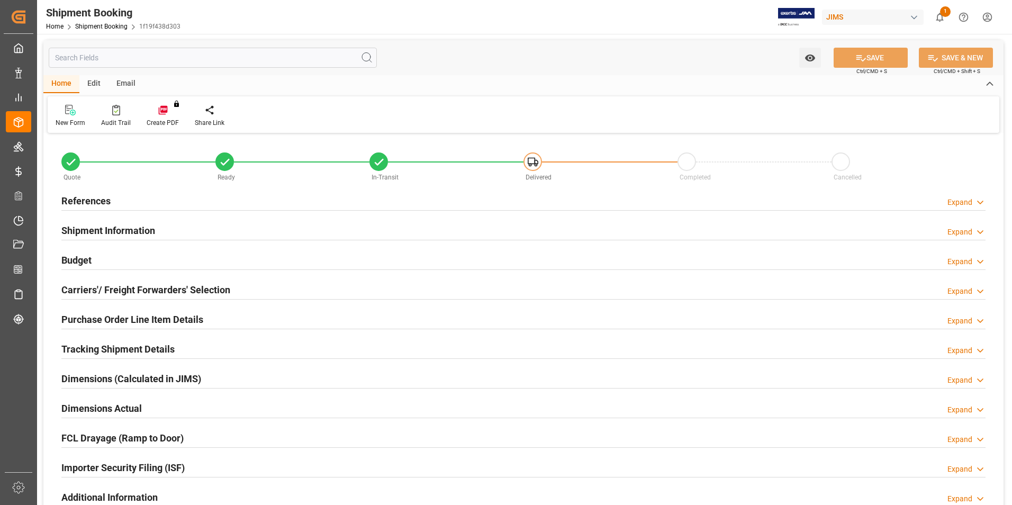
type input "3"
click at [72, 261] on h2 "Budget" at bounding box center [76, 260] width 30 height 14
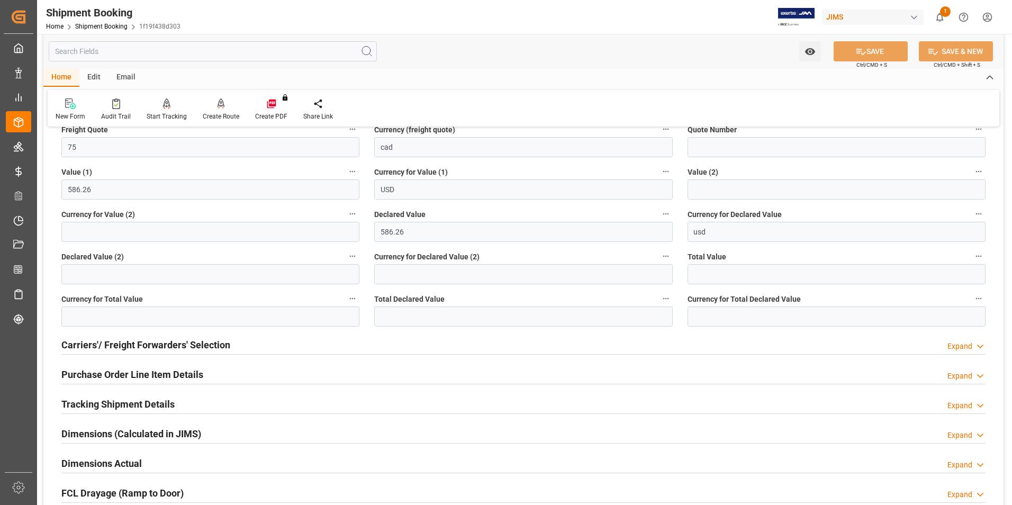
scroll to position [265, 0]
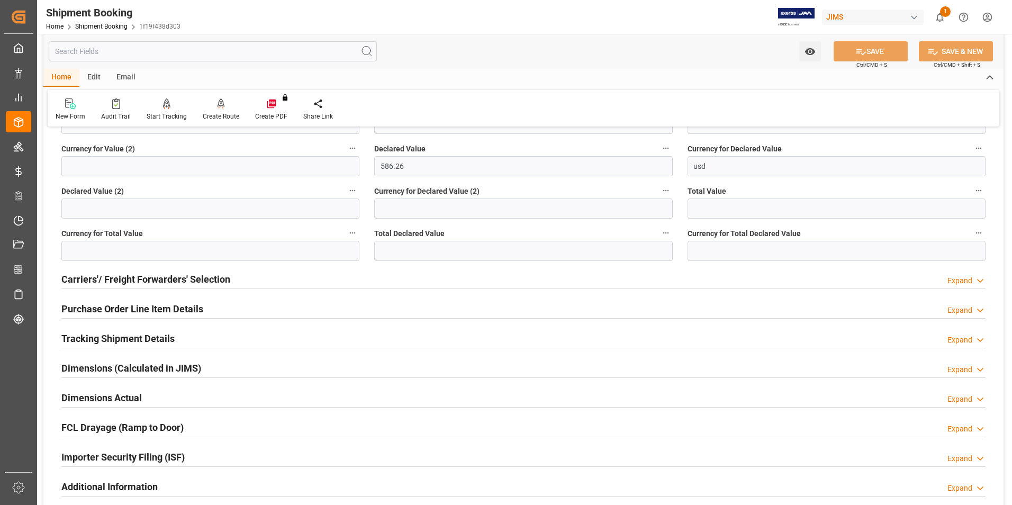
click at [106, 305] on h2 "Purchase Order Line Item Details" at bounding box center [132, 309] width 142 height 14
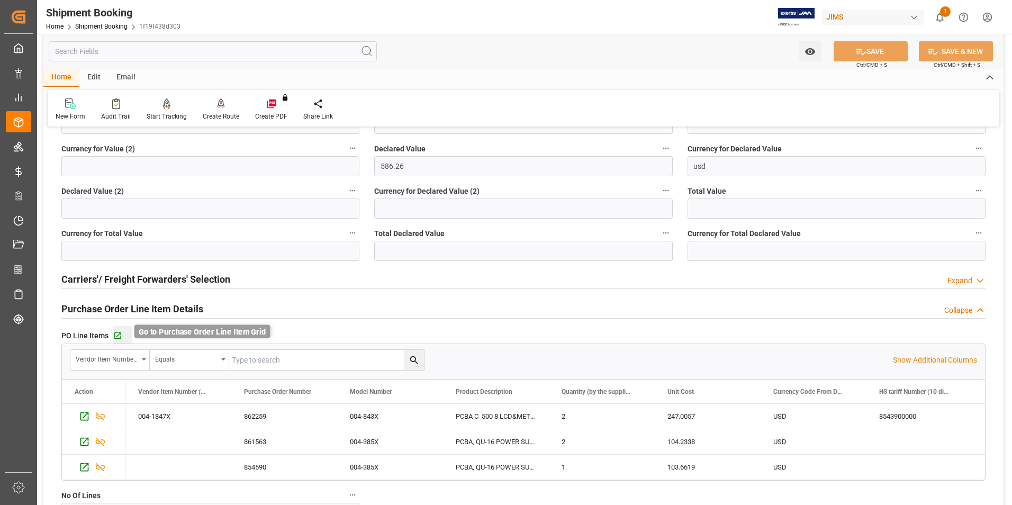
click at [115, 333] on icon "button" at bounding box center [117, 335] width 9 height 9
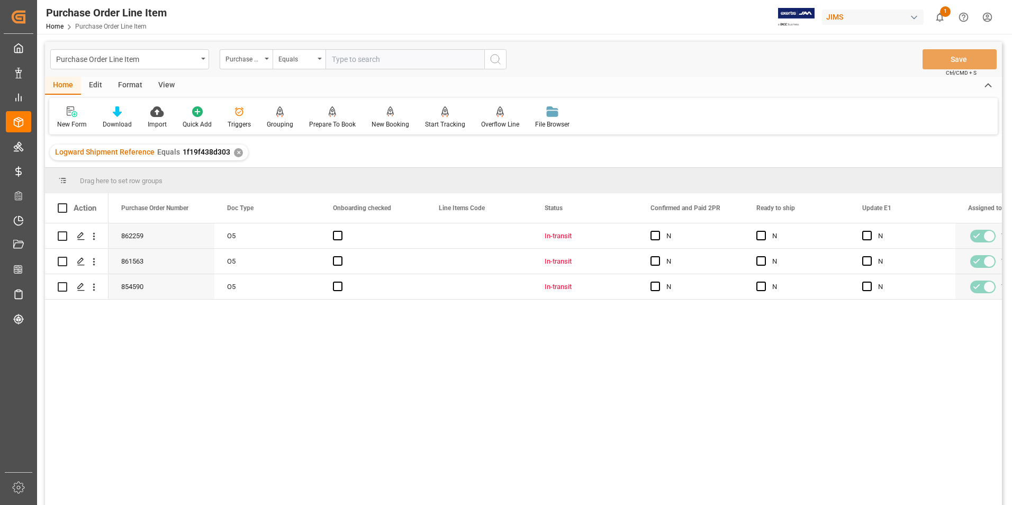
click at [162, 85] on div "View" at bounding box center [166, 86] width 32 height 18
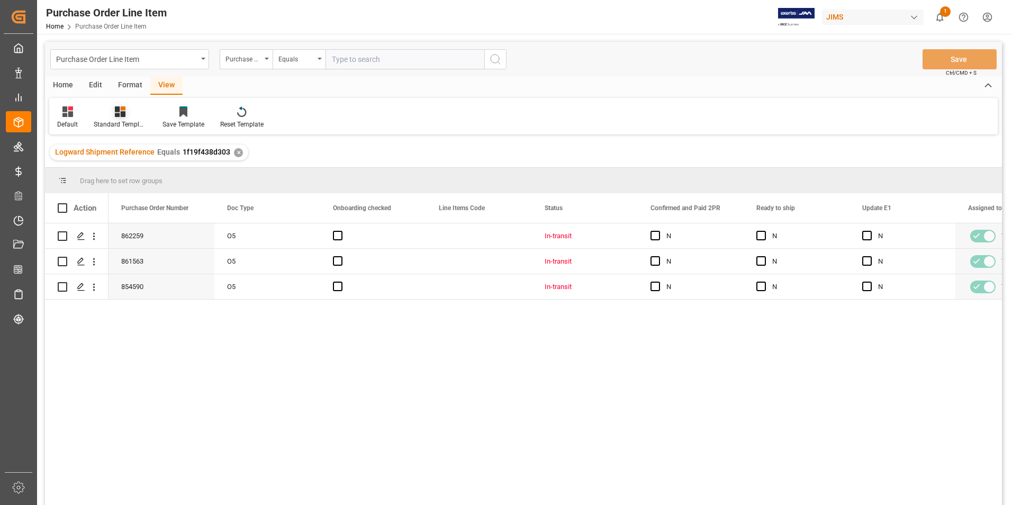
click at [134, 121] on div "Standard Templates" at bounding box center [120, 125] width 53 height 10
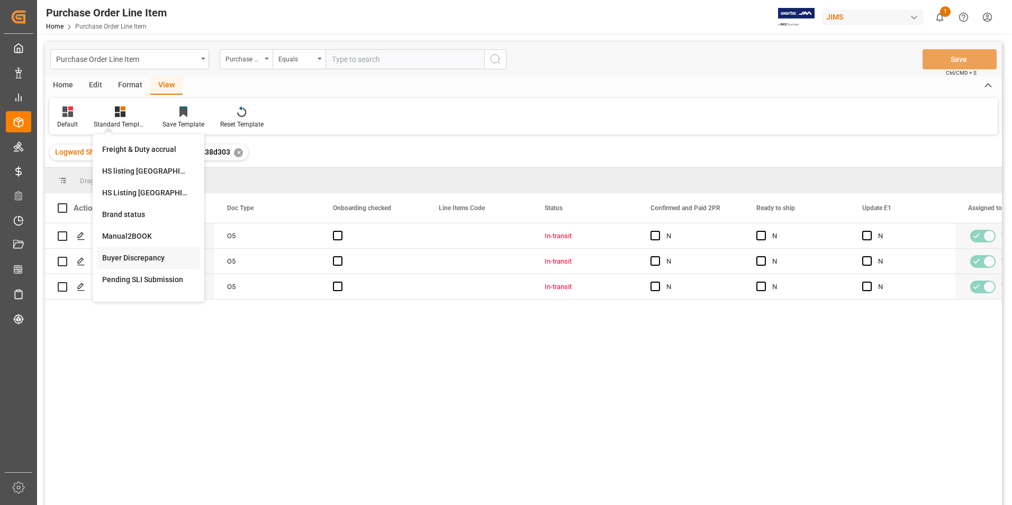
click at [147, 254] on div "Buyer Discrepancy" at bounding box center [148, 257] width 93 height 11
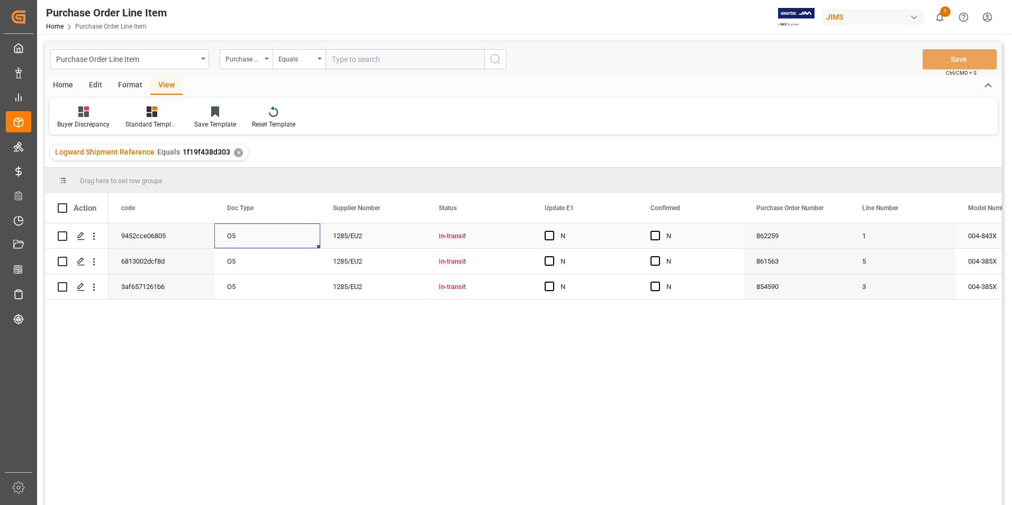
click at [265, 240] on div "O5" at bounding box center [267, 235] width 106 height 25
click at [658, 235] on span "Press SPACE to select this row." at bounding box center [655, 236] width 10 height 10
click at [658, 231] on input "Press SPACE to select this row." at bounding box center [658, 231] width 0 height 0
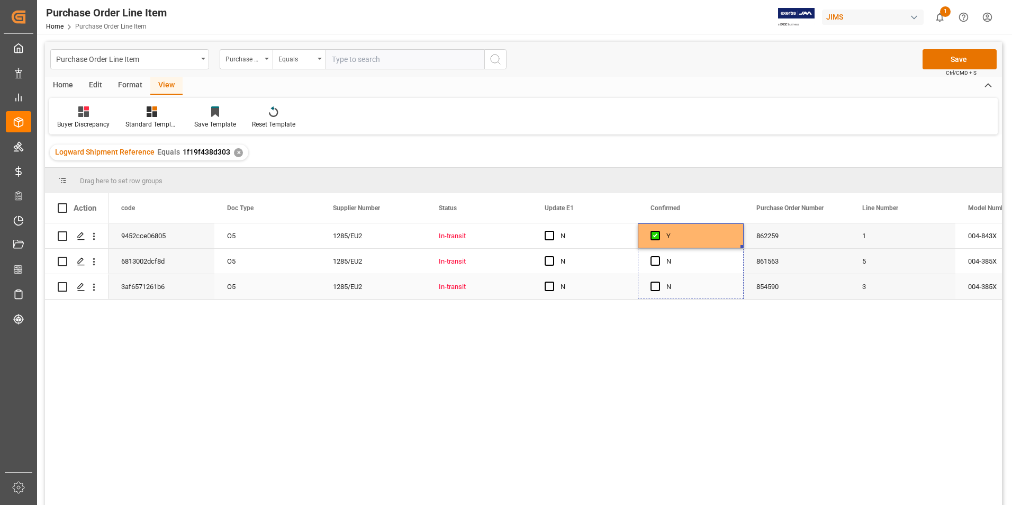
drag, startPoint x: 741, startPoint y: 245, endPoint x: 734, endPoint y: 287, distance: 42.5
click at [550, 237] on span "Press SPACE to select this row." at bounding box center [550, 236] width 10 height 10
click at [553, 231] on input "Press SPACE to select this row." at bounding box center [553, 231] width 0 height 0
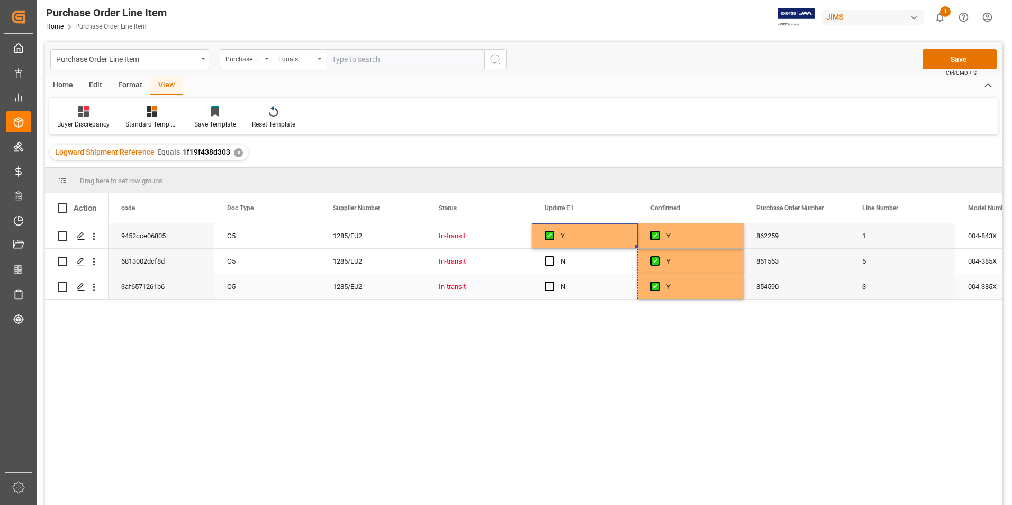
drag, startPoint x: 635, startPoint y: 247, endPoint x: 630, endPoint y: 287, distance: 41.0
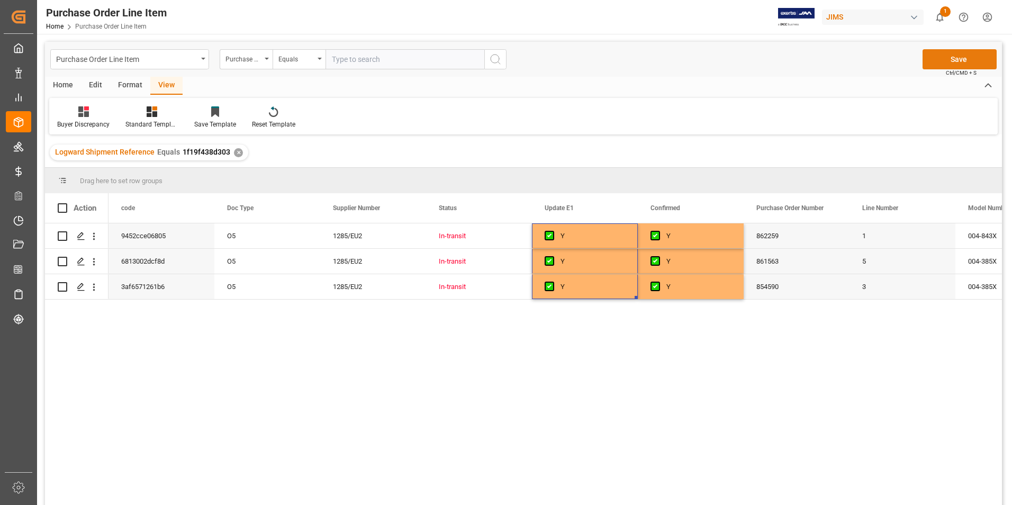
click at [951, 56] on button "Save" at bounding box center [960, 59] width 74 height 20
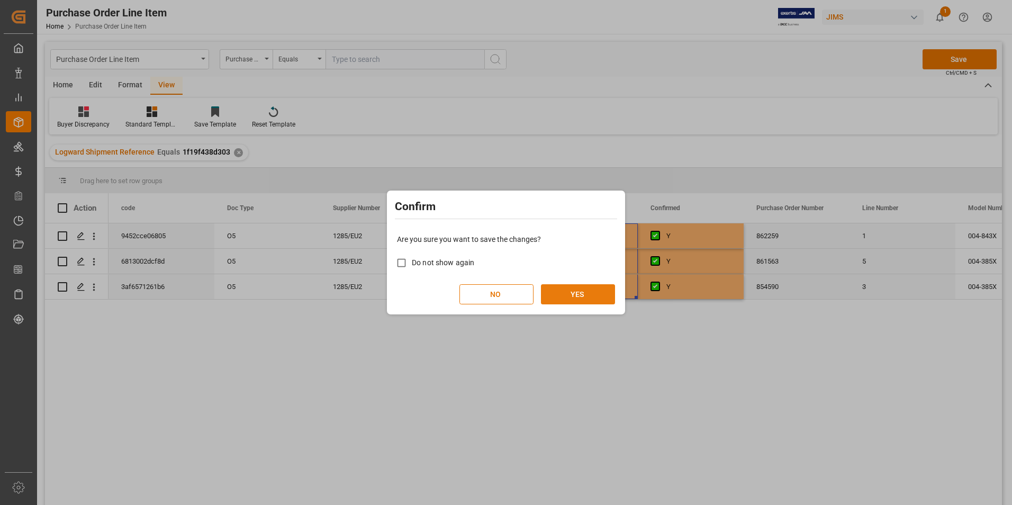
click at [589, 297] on button "YES" at bounding box center [578, 294] width 74 height 20
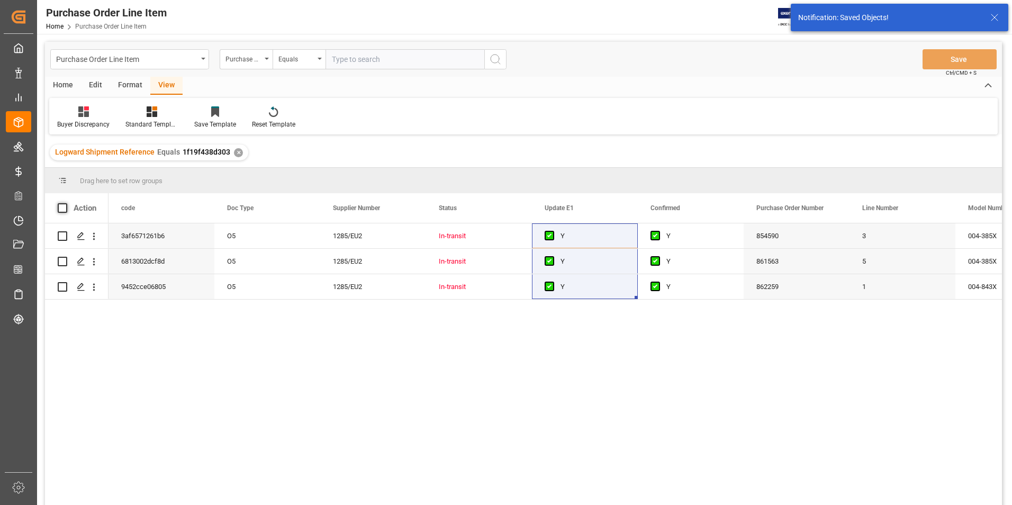
click at [64, 205] on span at bounding box center [63, 208] width 10 height 10
click at [66, 203] on input "checkbox" at bounding box center [66, 203] width 0 height 0
checkbox input "true"
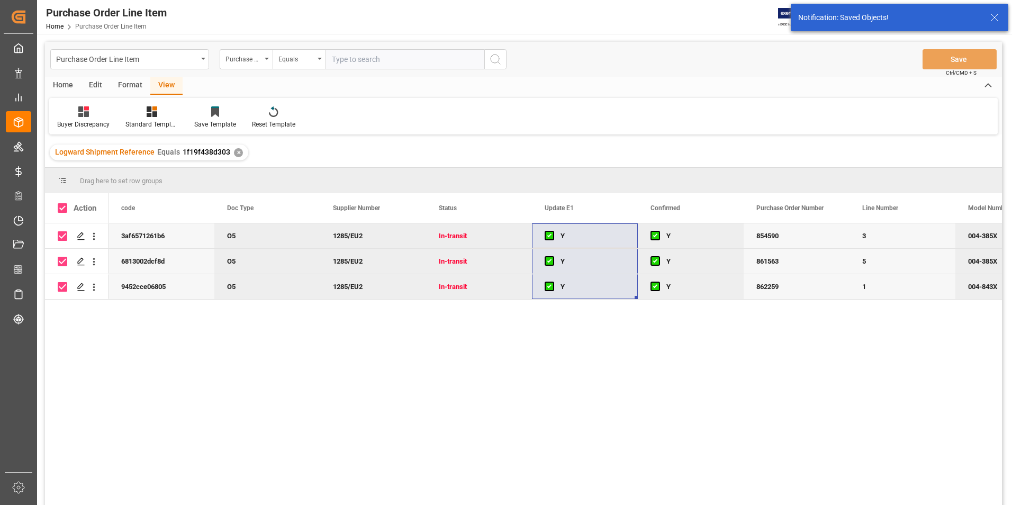
click at [66, 83] on div "Home" at bounding box center [63, 86] width 36 height 18
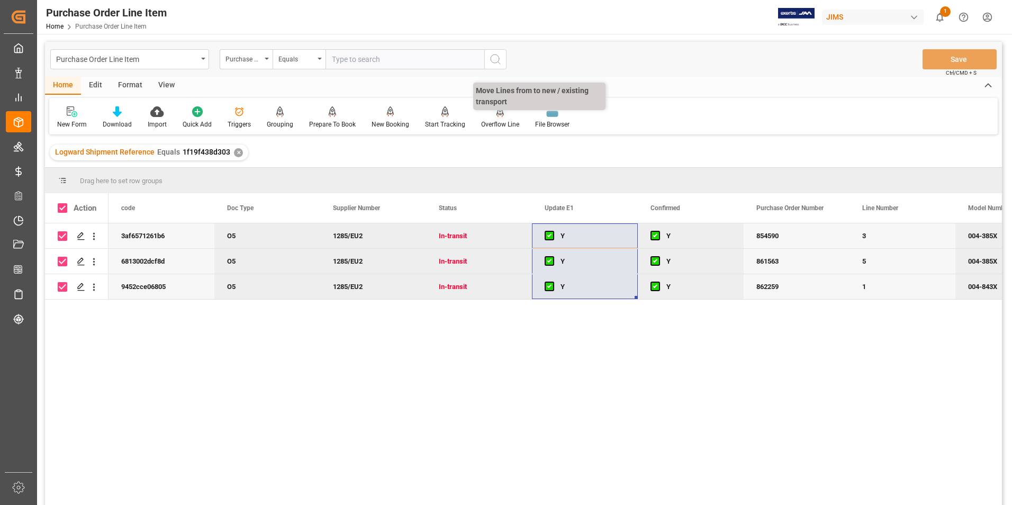
click at [497, 118] on div "Overflow Line" at bounding box center [500, 117] width 54 height 23
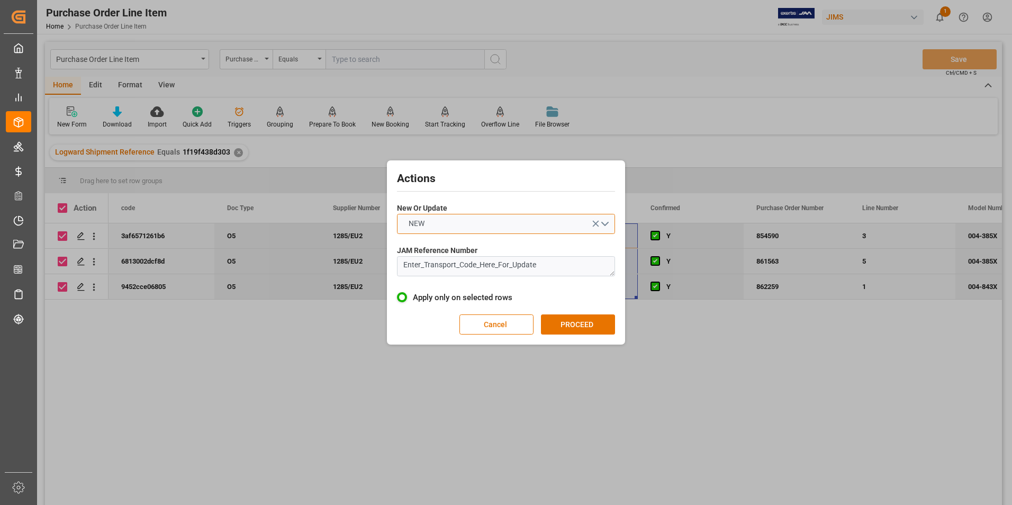
click at [501, 223] on button "NEW" at bounding box center [506, 224] width 218 height 20
click at [464, 252] on div "UPDATE" at bounding box center [505, 249] width 217 height 22
drag, startPoint x: 553, startPoint y: 267, endPoint x: 365, endPoint y: 263, distance: 187.4
click at [365, 263] on div "Actions New Or Update UPDATE JAM Reference Number Enter_Transport_Code_Here_For…" at bounding box center [506, 252] width 1012 height 505
type textarea "77-10570-GB"
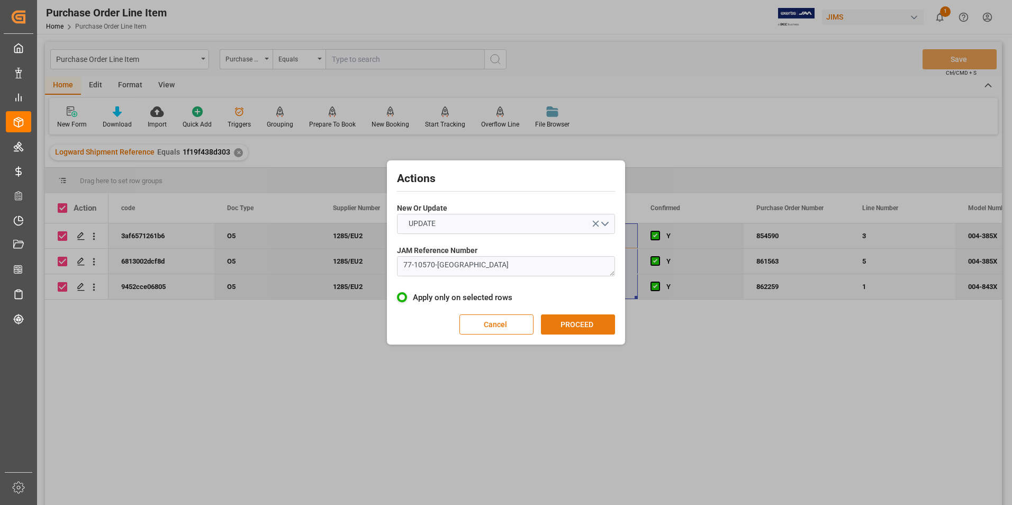
click at [570, 329] on button "PROCEED" at bounding box center [578, 324] width 74 height 20
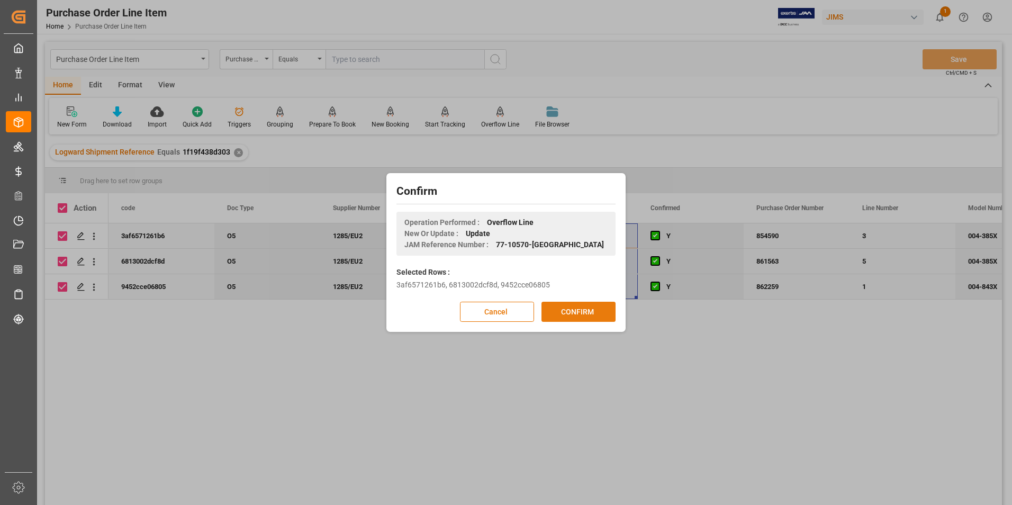
click at [583, 308] on button "CONFIRM" at bounding box center [578, 312] width 74 height 20
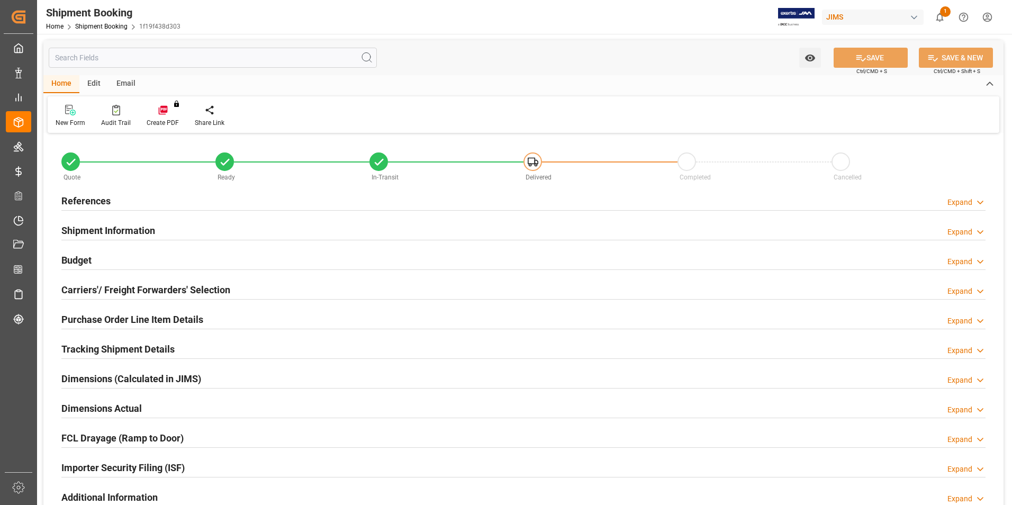
type input "3"
click at [102, 320] on h2 "Purchase Order Line Item Details" at bounding box center [132, 319] width 142 height 14
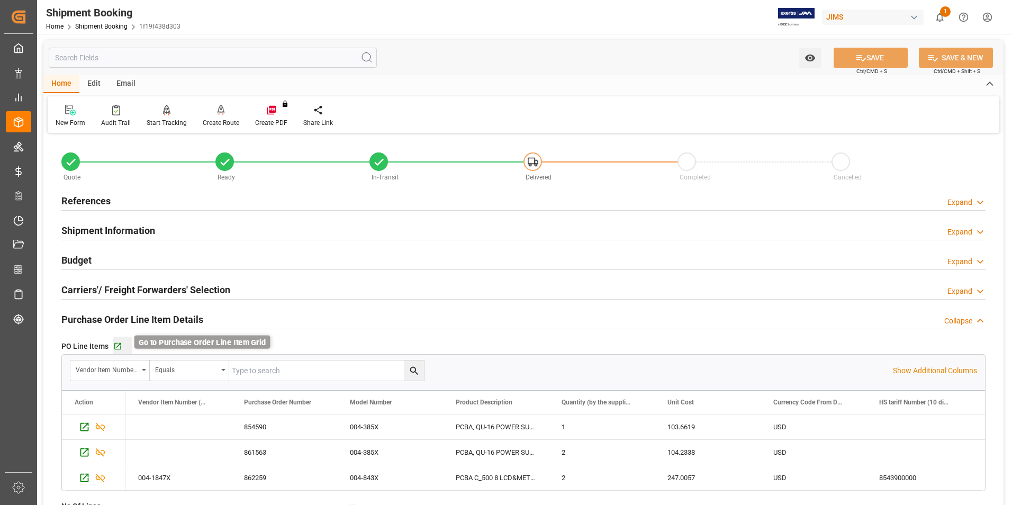
click at [116, 346] on icon "button" at bounding box center [117, 346] width 9 height 9
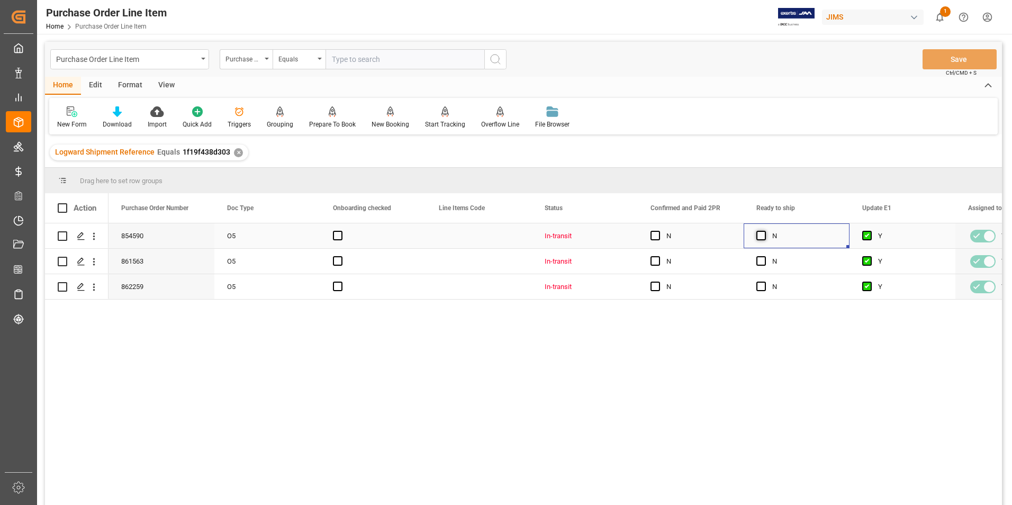
click at [761, 235] on span "Press SPACE to select this row." at bounding box center [761, 236] width 10 height 10
click at [764, 231] on input "Press SPACE to select this row." at bounding box center [764, 231] width 0 height 0
drag, startPoint x: 848, startPoint y: 246, endPoint x: 848, endPoint y: 282, distance: 35.5
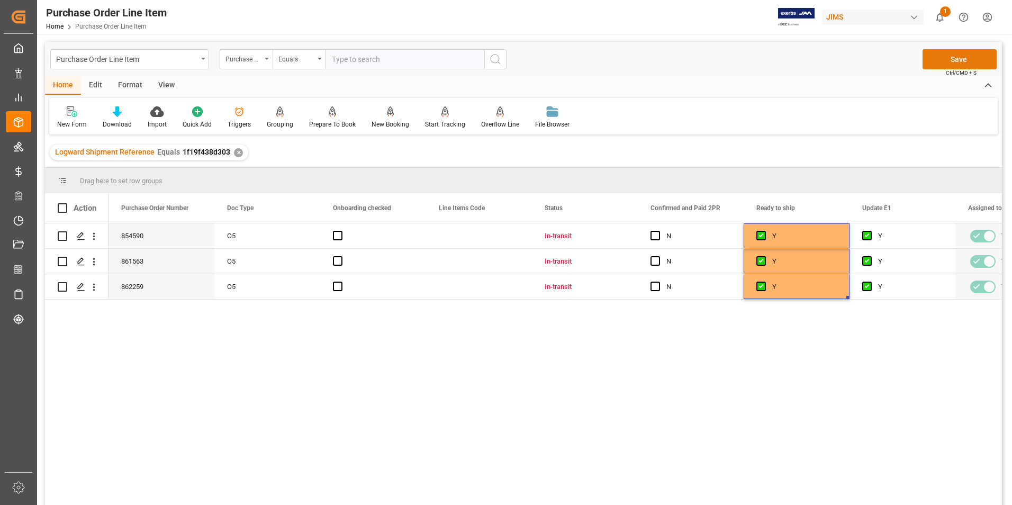
click at [942, 65] on button "Save" at bounding box center [960, 59] width 74 height 20
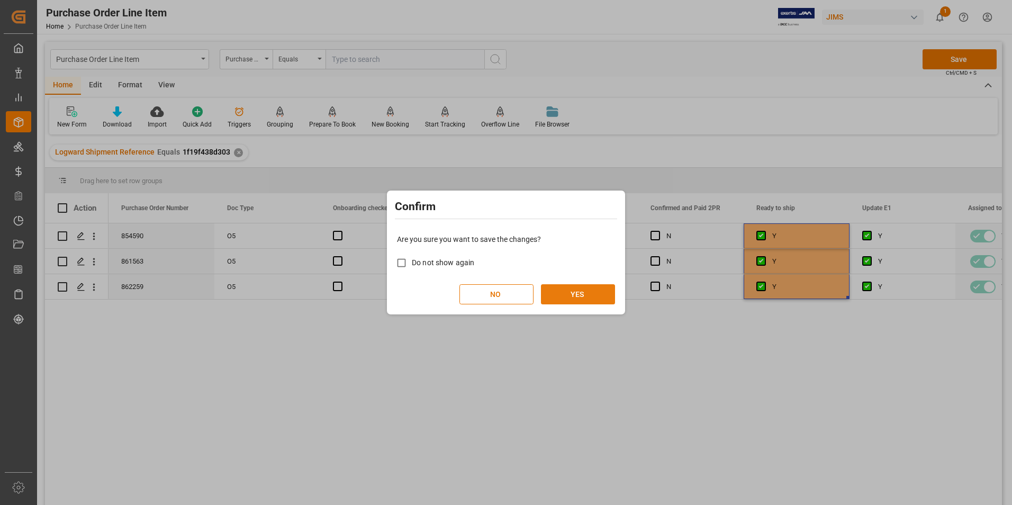
click at [594, 290] on button "YES" at bounding box center [578, 294] width 74 height 20
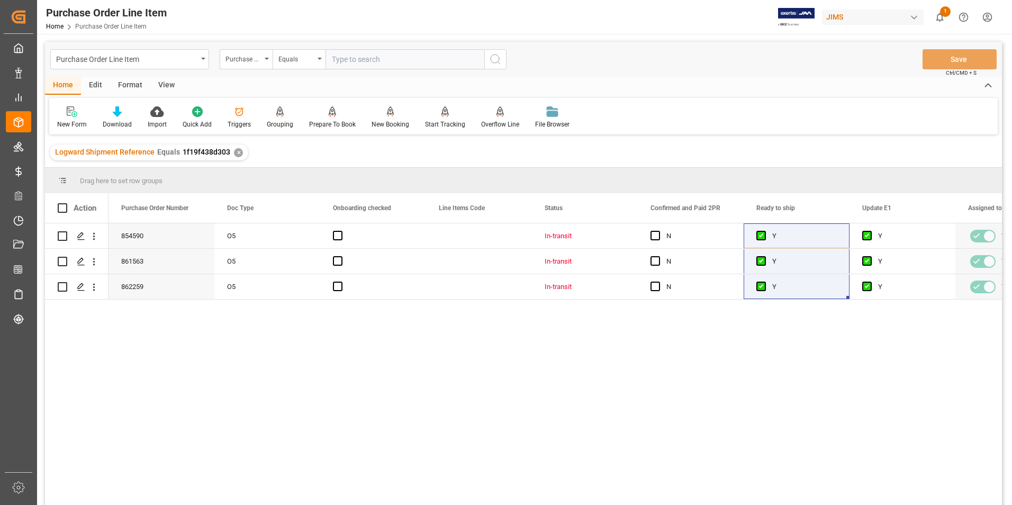
click at [160, 83] on div "View" at bounding box center [166, 86] width 32 height 18
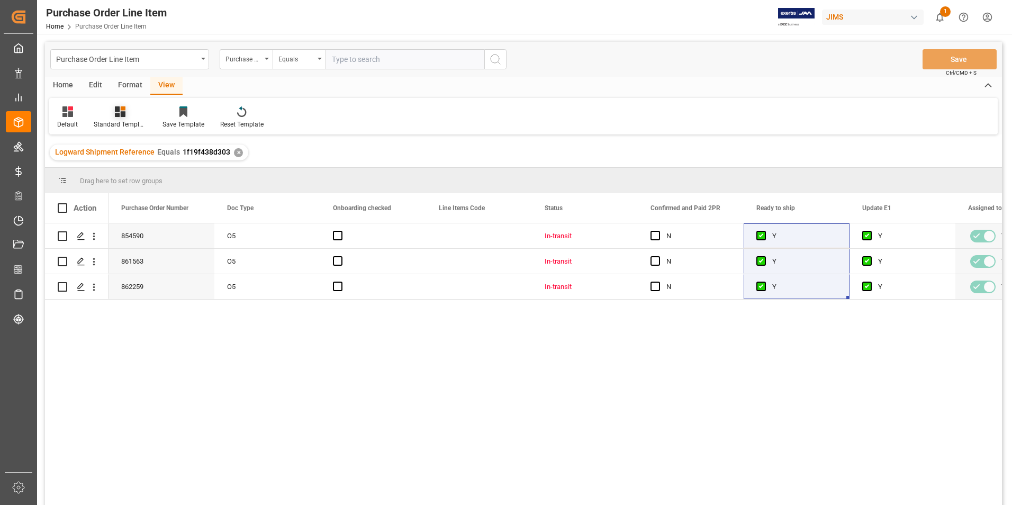
click at [123, 124] on div "Standard Templates" at bounding box center [120, 125] width 53 height 10
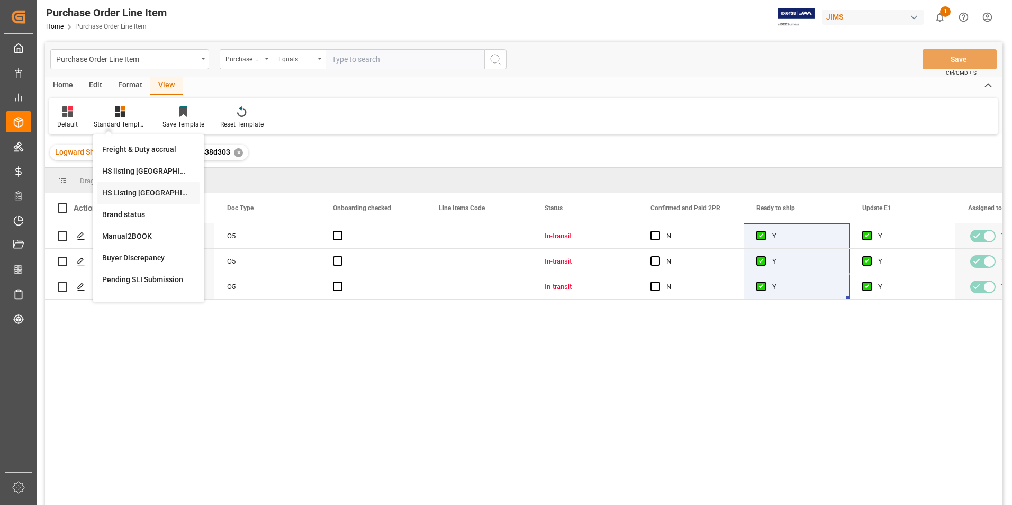
click at [146, 192] on div "HS Listing [GEOGRAPHIC_DATA]" at bounding box center [148, 192] width 93 height 11
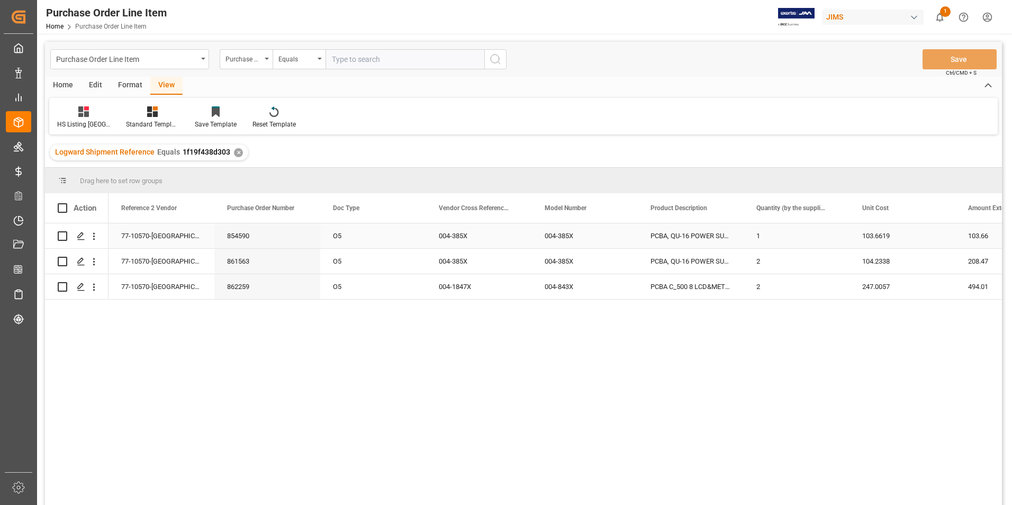
click at [147, 233] on div "77-10570-[GEOGRAPHIC_DATA]" at bounding box center [162, 235] width 106 height 25
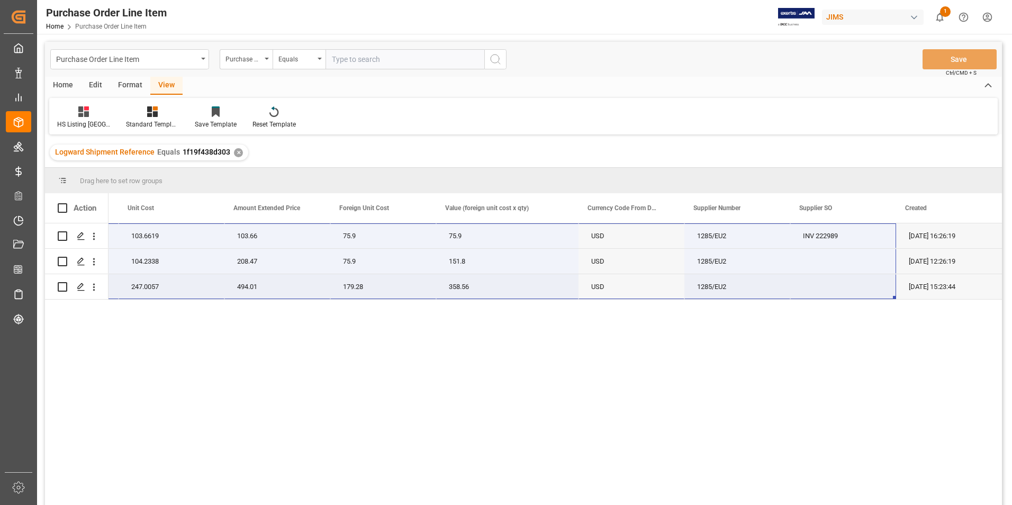
drag, startPoint x: 144, startPoint y: 230, endPoint x: 871, endPoint y: 277, distance: 728.8
click at [871, 277] on div "77-10570-GB PCBA, QU-16 POWER SUPPLY 1 103.6619 103.66 75.9 75.9 USD 1285/EU2 I…" at bounding box center [190, 261] width 1624 height 76
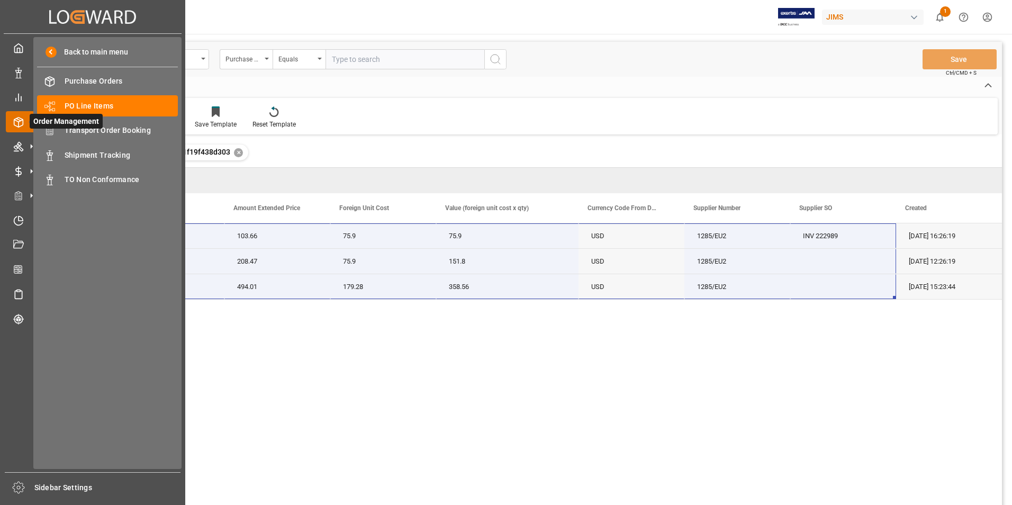
click at [95, 126] on span "Order Management" at bounding box center [66, 121] width 73 height 15
click at [121, 128] on span "Transport Order Booking" at bounding box center [122, 130] width 114 height 11
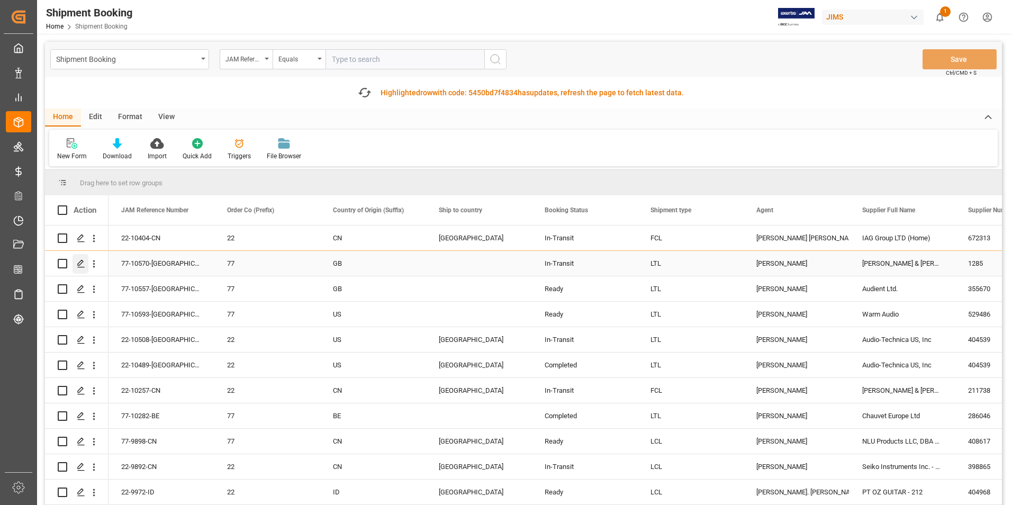
click at [80, 263] on icon "Press SPACE to select this row." at bounding box center [81, 263] width 8 height 8
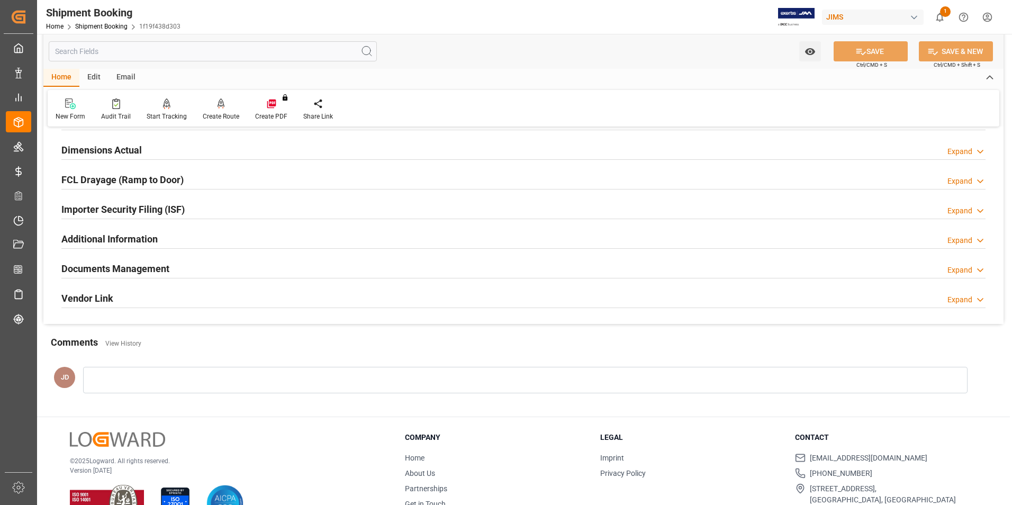
scroll to position [265, 0]
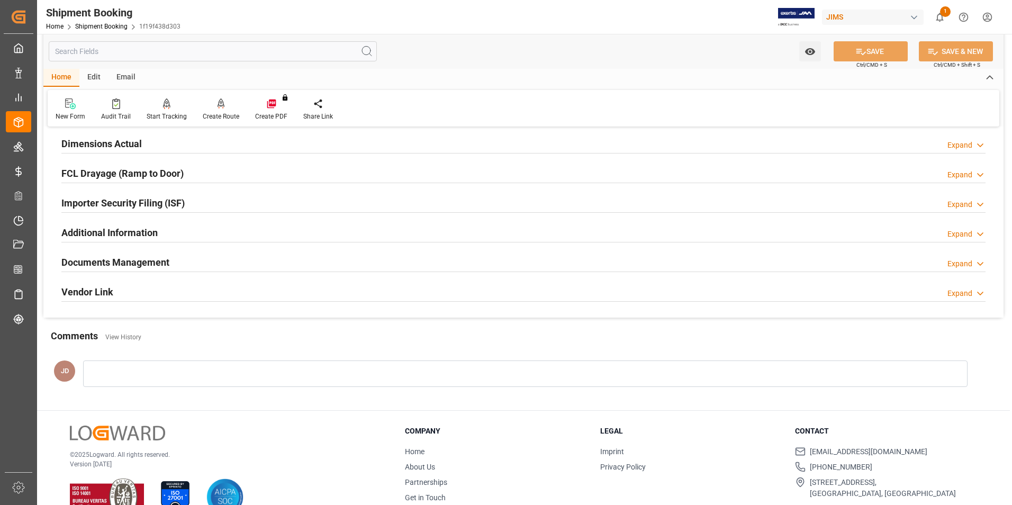
click at [124, 260] on h2 "Documents Management" at bounding box center [115, 262] width 108 height 14
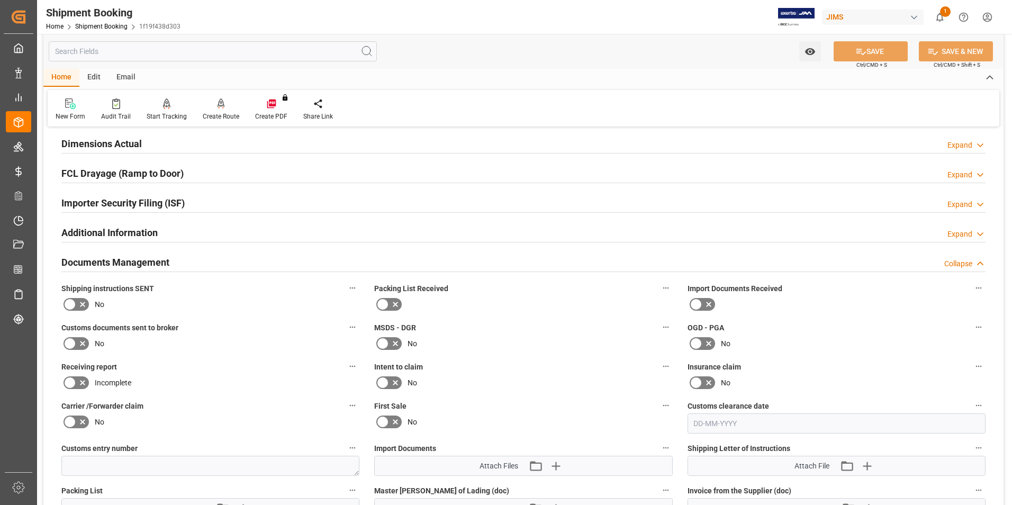
click at [707, 296] on label at bounding box center [703, 304] width 30 height 17
click at [0, 0] on input "checkbox" at bounding box center [0, 0] width 0 height 0
click at [387, 299] on icon at bounding box center [382, 304] width 13 height 13
click at [0, 0] on input "checkbox" at bounding box center [0, 0] width 0 height 0
click at [74, 345] on icon at bounding box center [70, 343] width 13 height 13
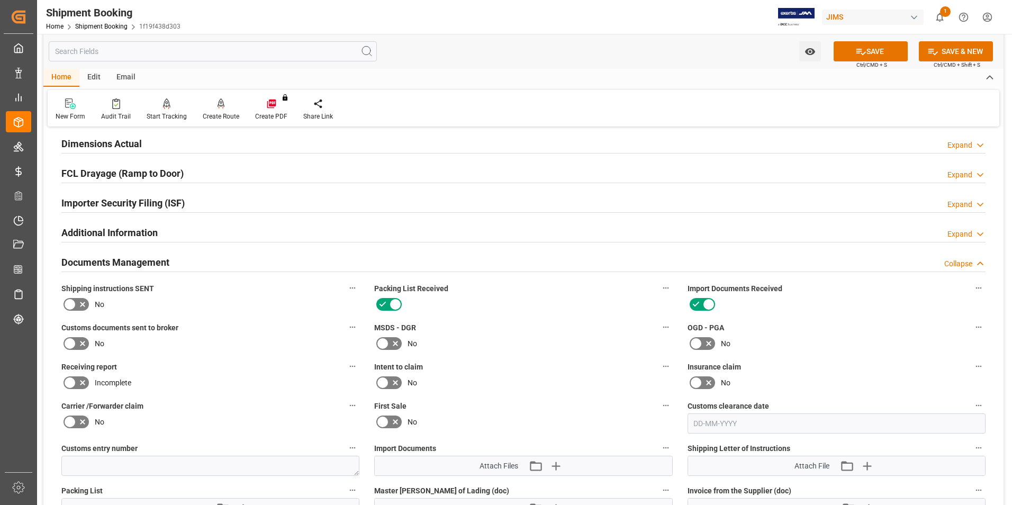
click at [0, 0] on input "checkbox" at bounding box center [0, 0] width 0 height 0
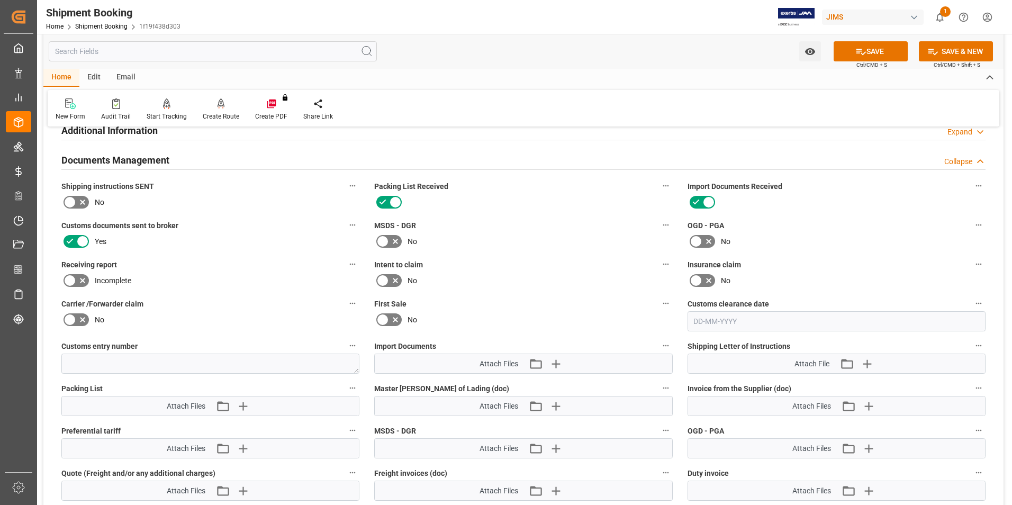
scroll to position [423, 0]
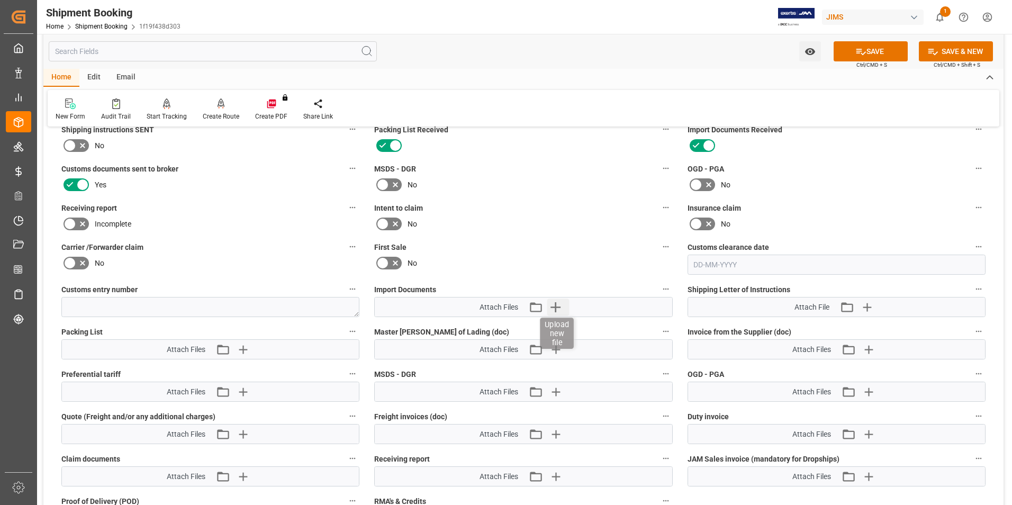
click at [555, 305] on icon "button" at bounding box center [555, 307] width 10 height 10
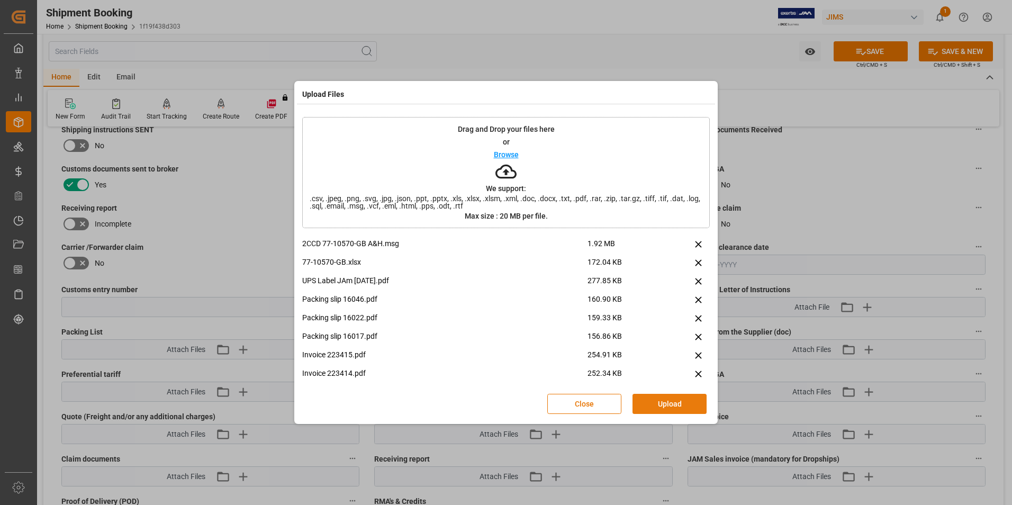
click at [676, 398] on button "Upload" at bounding box center [669, 404] width 74 height 20
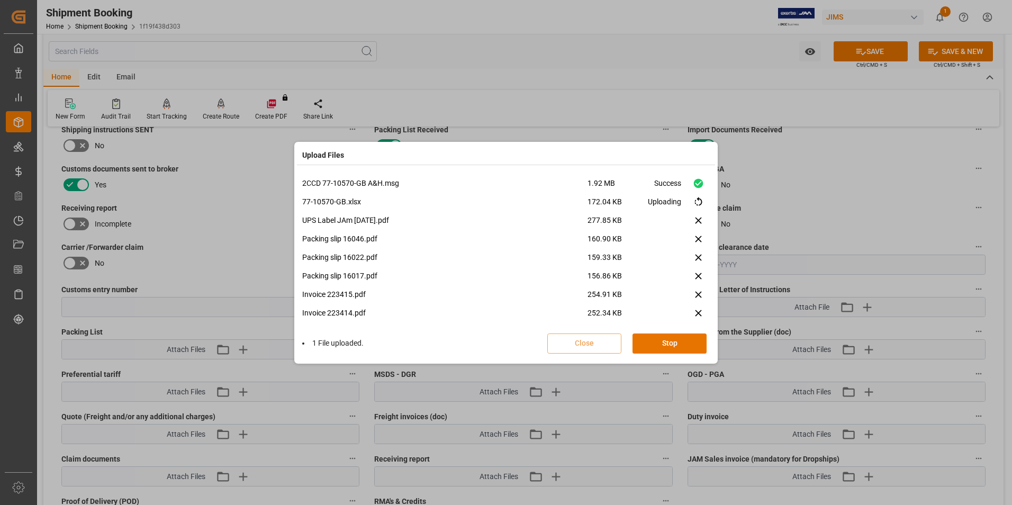
scroll to position [26, 0]
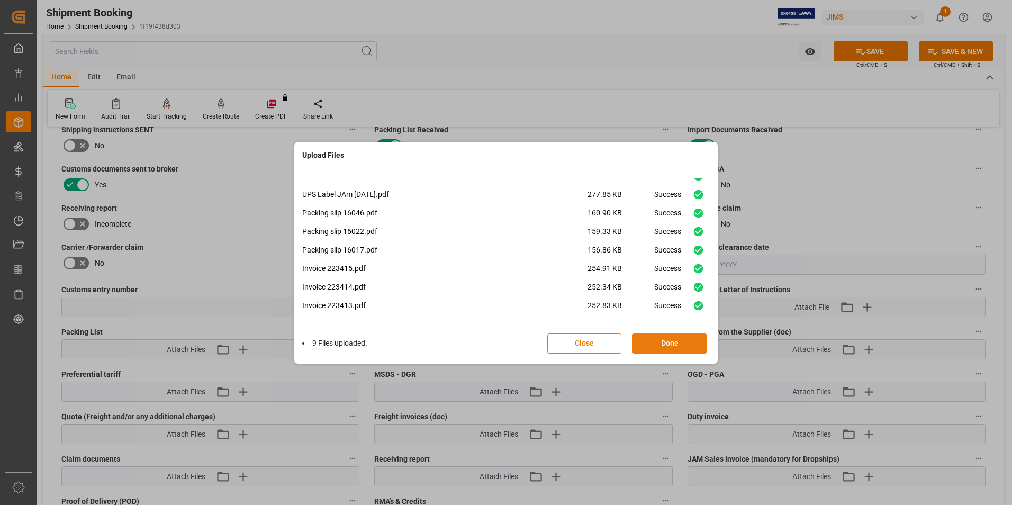
click at [677, 342] on button "Done" at bounding box center [669, 343] width 74 height 20
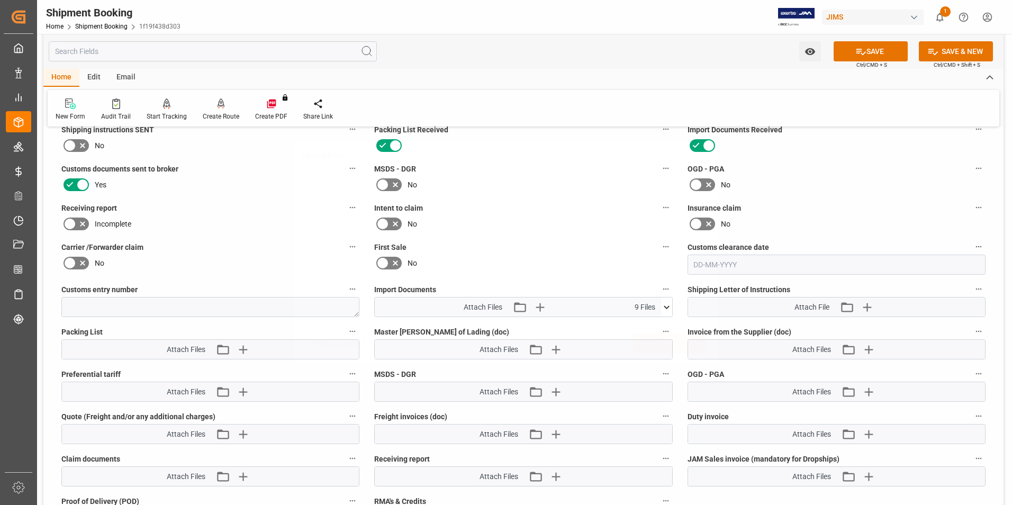
scroll to position [0, 0]
click at [869, 348] on icon "button" at bounding box center [869, 350] width 10 height 10
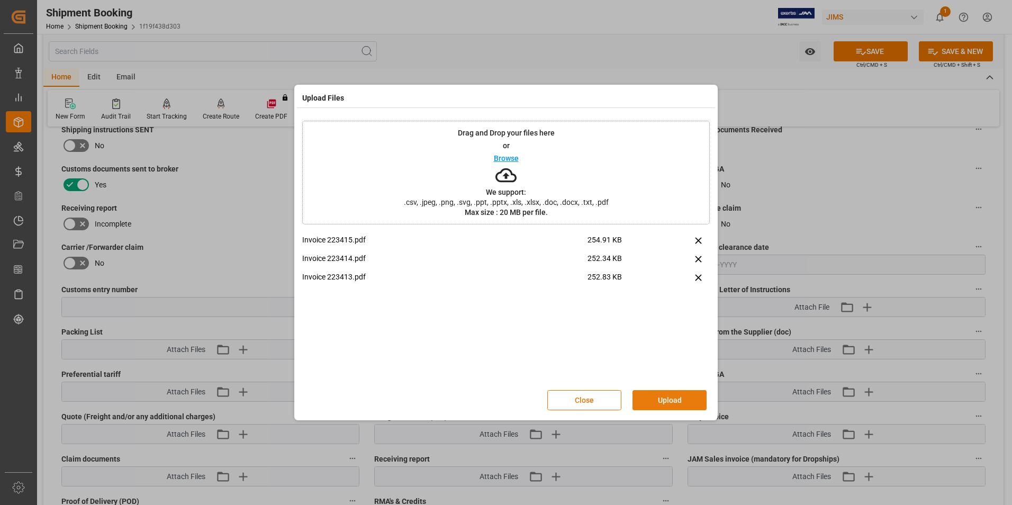
click at [687, 398] on button "Upload" at bounding box center [669, 400] width 74 height 20
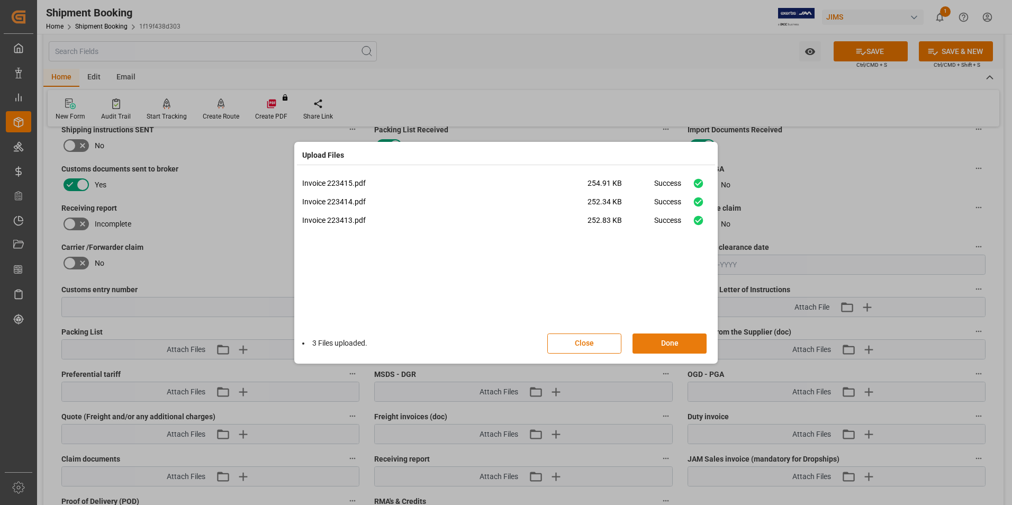
click at [659, 334] on button "Done" at bounding box center [669, 343] width 74 height 20
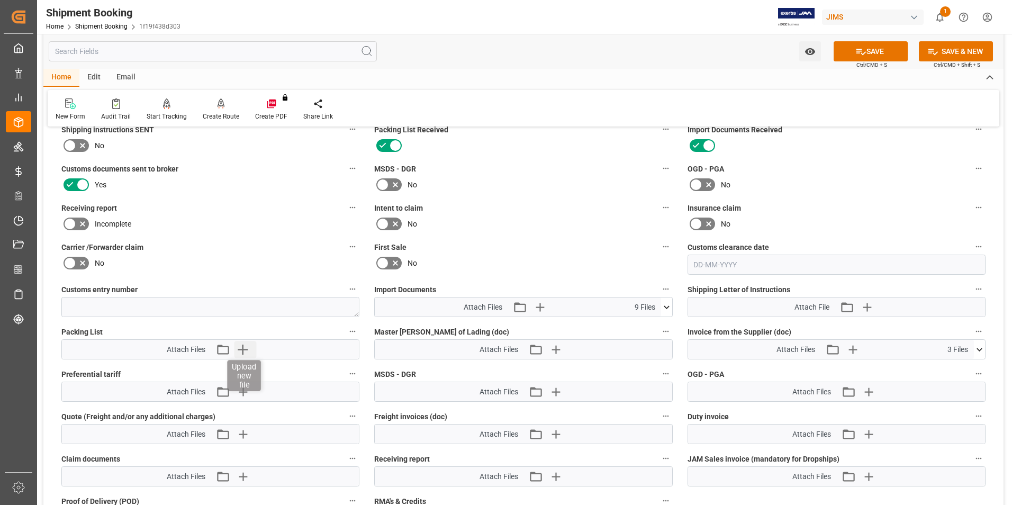
click at [246, 349] on icon "button" at bounding box center [243, 350] width 10 height 10
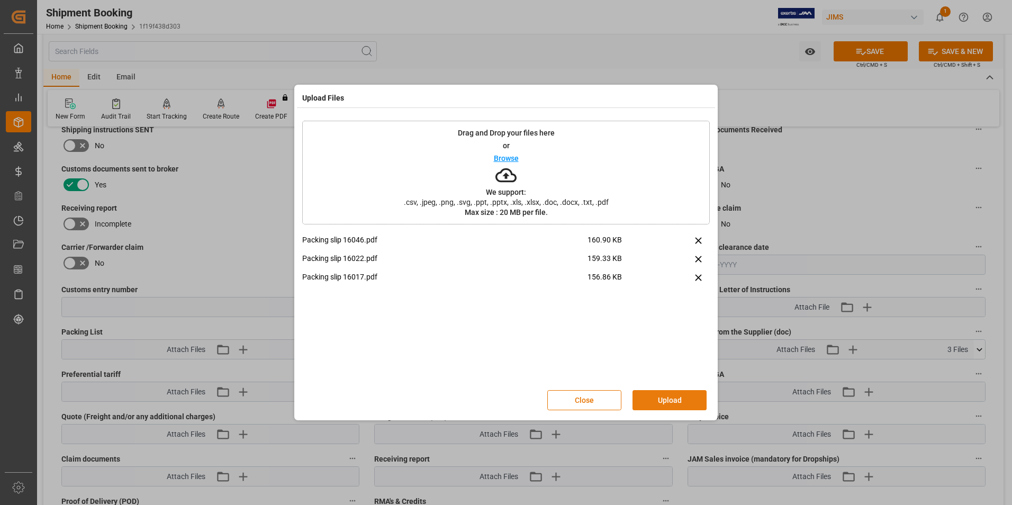
click at [662, 400] on button "Upload" at bounding box center [669, 400] width 74 height 20
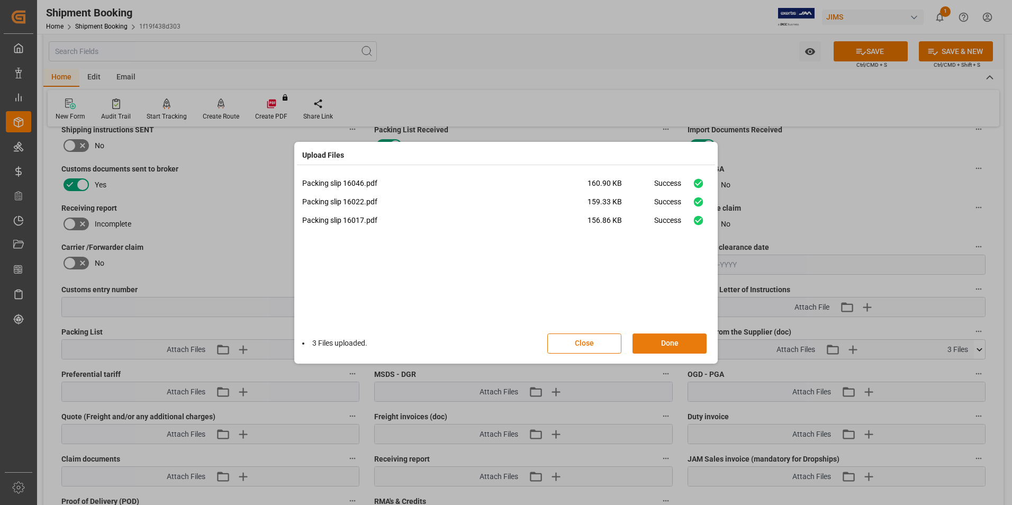
click at [656, 339] on button "Done" at bounding box center [669, 343] width 74 height 20
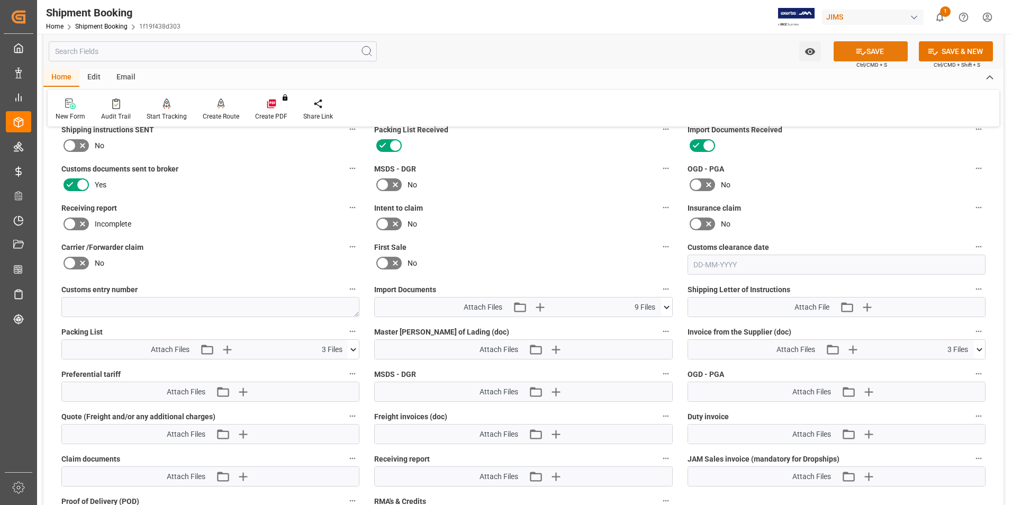
click at [868, 52] on button "SAVE" at bounding box center [871, 51] width 74 height 20
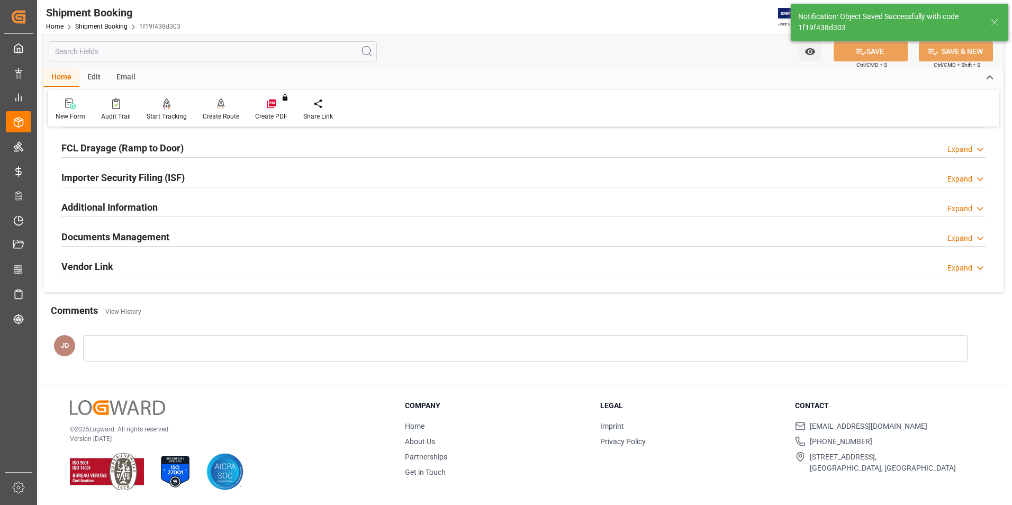
scroll to position [290, 0]
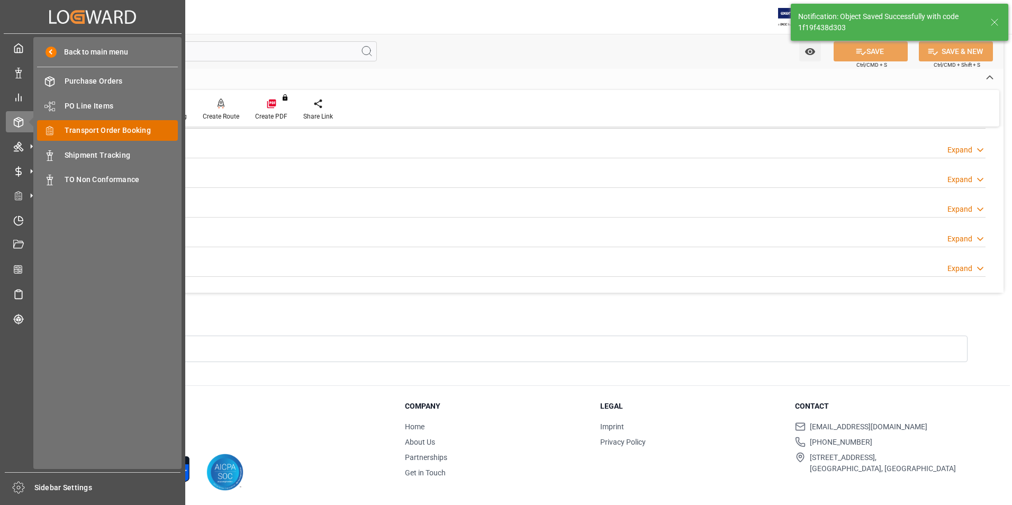
click at [116, 126] on span "Transport Order Booking" at bounding box center [122, 130] width 114 height 11
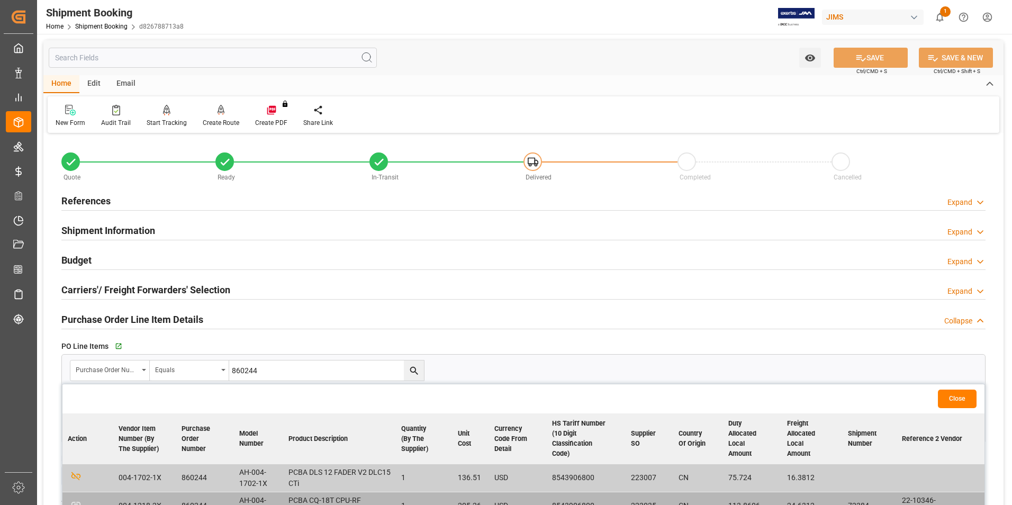
scroll to position [213, 0]
